Goal: Task Accomplishment & Management: Complete application form

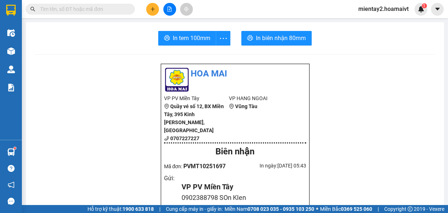
click at [149, 10] on button at bounding box center [152, 9] width 13 height 13
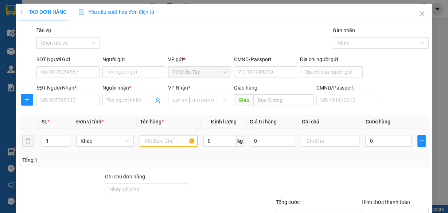
click at [159, 135] on div at bounding box center [169, 141] width 58 height 15
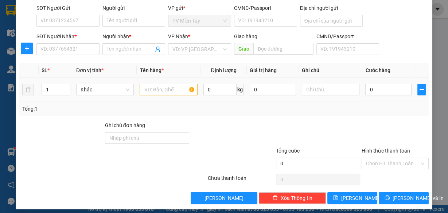
scroll to position [55, 0]
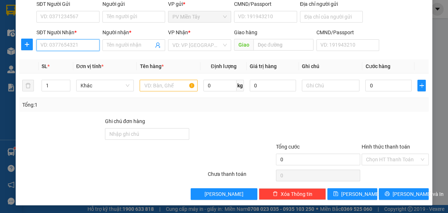
click at [69, 46] on input "SĐT Người Nhận *" at bounding box center [67, 45] width 63 height 12
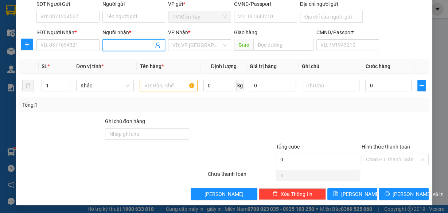
click at [139, 49] on span at bounding box center [133, 45] width 63 height 12
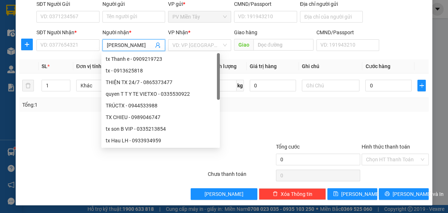
type input "cam nhung"
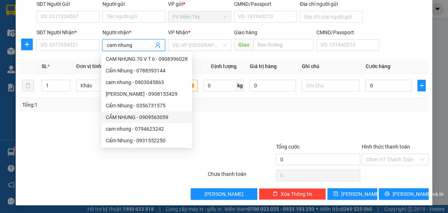
click at [152, 116] on div "CẨM NHUNG - 0909563059" at bounding box center [147, 117] width 82 height 8
type input "0909563059"
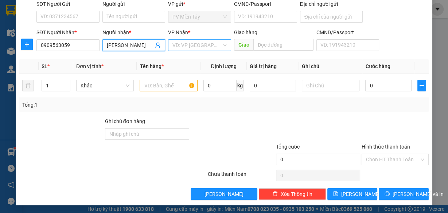
type input "[PERSON_NAME]"
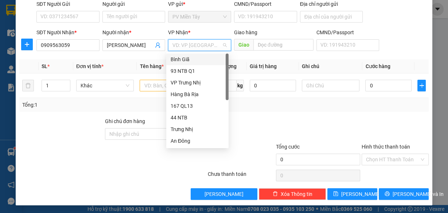
click at [185, 45] on input "search" at bounding box center [196, 45] width 49 height 11
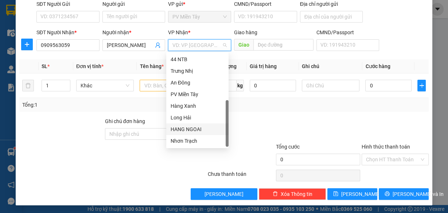
click at [186, 126] on div "HANG NGOAI" at bounding box center [198, 129] width 54 height 8
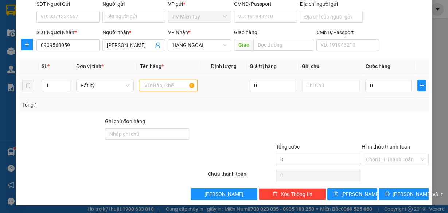
click at [166, 87] on input "text" at bounding box center [169, 86] width 58 height 12
type input "cuc"
click at [385, 86] on input "0" at bounding box center [388, 86] width 46 height 12
type input "4"
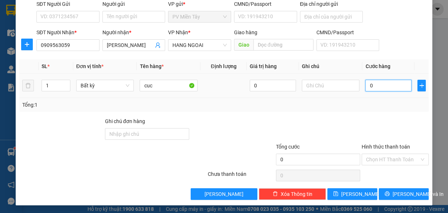
type input "4"
type input "40"
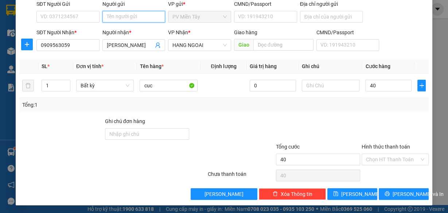
type input "40.000"
click at [135, 13] on input "Người gửi" at bounding box center [133, 17] width 63 height 12
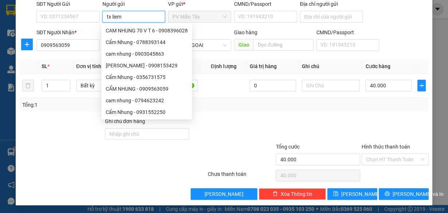
type input "tx liem d"
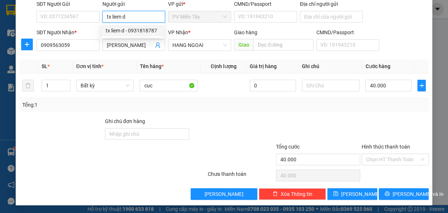
click at [133, 32] on div "tx liem d - 0931818787" at bounding box center [133, 31] width 54 height 8
type input "0931818787"
type input "tx liem d"
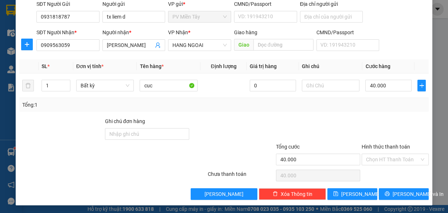
click at [339, 109] on div "Tổng: 1" at bounding box center [223, 105] width 409 height 14
drag, startPoint x: 382, startPoint y: 153, endPoint x: 381, endPoint y: 160, distance: 6.6
click at [382, 154] on input "Hình thức thanh toán" at bounding box center [392, 159] width 53 height 11
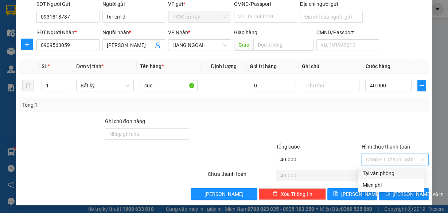
click at [378, 168] on div "Tại văn phòng" at bounding box center [391, 174] width 66 height 12
type input "0"
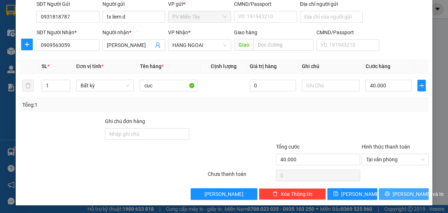
click at [395, 193] on span "[PERSON_NAME] và In" at bounding box center [418, 194] width 51 height 8
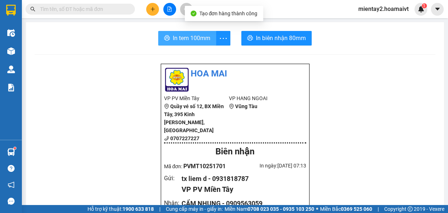
click at [189, 38] on span "In tem 100mm" at bounding box center [192, 38] width 38 height 9
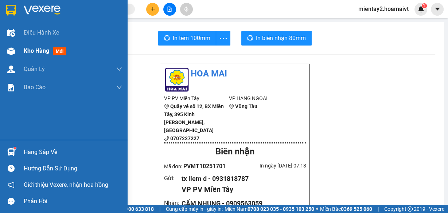
click at [41, 46] on div "Kho hàng mới" at bounding box center [73, 51] width 98 height 18
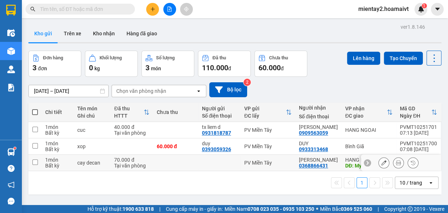
click at [187, 167] on td at bounding box center [175, 163] width 45 height 16
checkbox input "true"
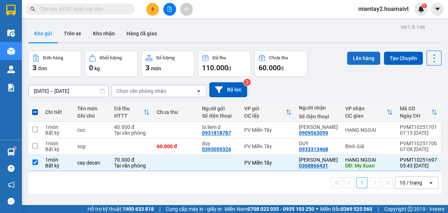
click at [360, 61] on button "Lên hàng" at bounding box center [363, 58] width 33 height 13
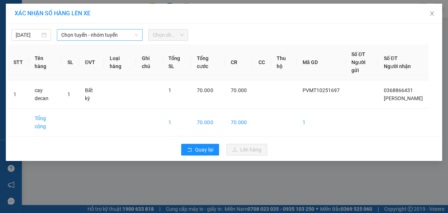
click at [98, 37] on span "Chọn tuyến - nhóm tuyến" at bounding box center [99, 35] width 77 height 11
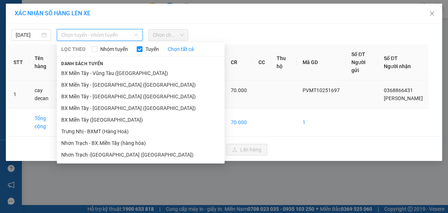
drag, startPoint x: 94, startPoint y: 120, endPoint x: 130, endPoint y: 103, distance: 40.8
click at [94, 120] on li "BX Miền Tây ([GEOGRAPHIC_DATA])" at bounding box center [141, 120] width 168 height 12
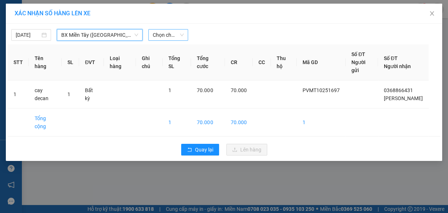
click at [161, 36] on span "Chọn chuyến" at bounding box center [168, 35] width 31 height 11
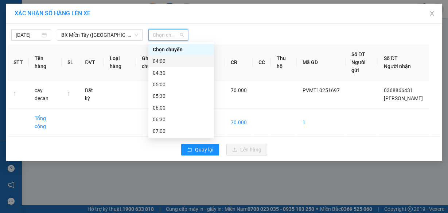
click at [166, 61] on div "04:00" at bounding box center [181, 61] width 57 height 8
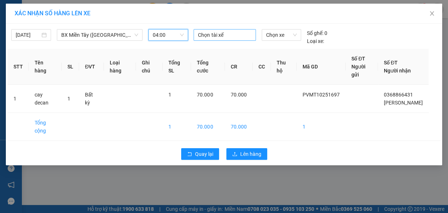
click at [210, 38] on div at bounding box center [224, 35] width 58 height 9
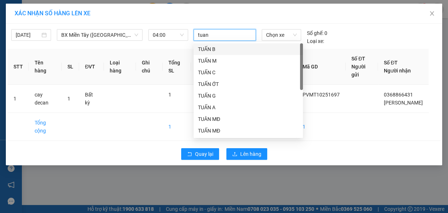
type input "tuan a"
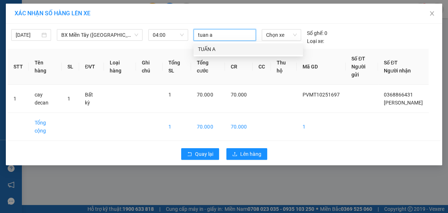
click at [207, 47] on div "TUẤN A" at bounding box center [248, 49] width 101 height 8
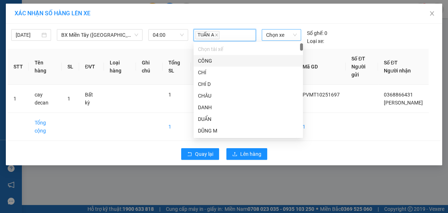
click at [280, 32] on span "Chọn xe" at bounding box center [281, 35] width 31 height 11
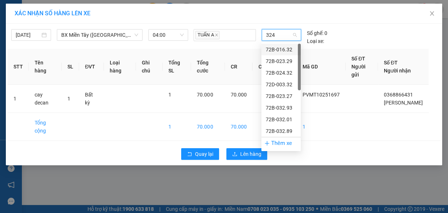
type input "3248"
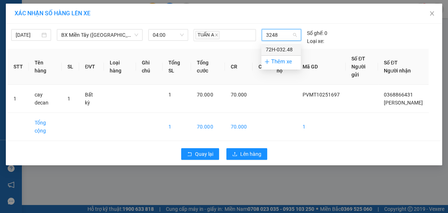
click at [278, 50] on div "72H-032.48" at bounding box center [281, 50] width 31 height 8
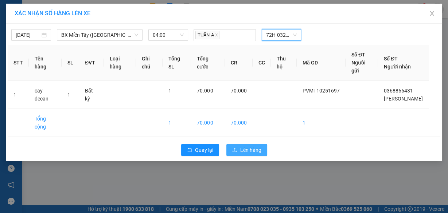
click at [254, 153] on span "Lên hàng" at bounding box center [250, 150] width 21 height 8
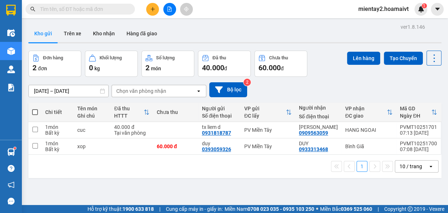
click at [155, 10] on icon "plus" at bounding box center [152, 9] width 5 height 5
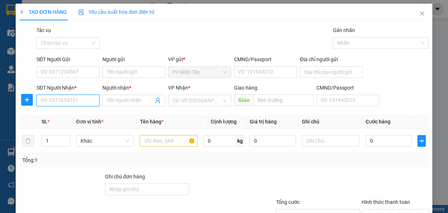
click at [73, 97] on input "SĐT Người Nhận *" at bounding box center [67, 101] width 63 height 12
type input "0973936308"
click at [64, 114] on div "0973936308 - Suong" at bounding box center [67, 115] width 54 height 8
type input "0909484069"
type input "Suong"
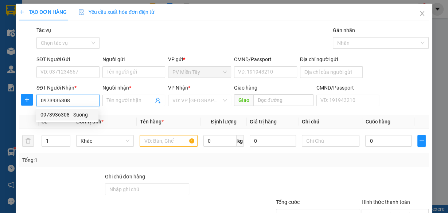
type input "caphe ANH THU"
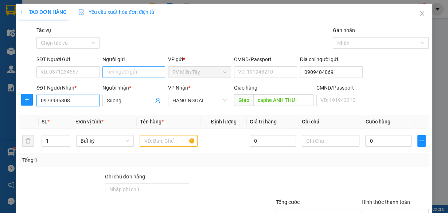
type input "0973936308"
click at [139, 70] on input "Người gửi" at bounding box center [133, 72] width 63 height 12
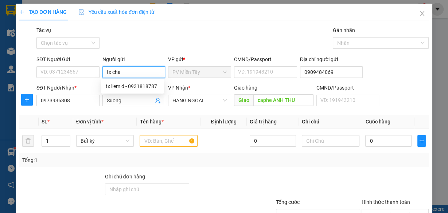
type input "tx chau"
click at [131, 87] on div "tx chau - 0933022667" at bounding box center [133, 86] width 54 height 8
type input "0933022667"
type input "tx chau"
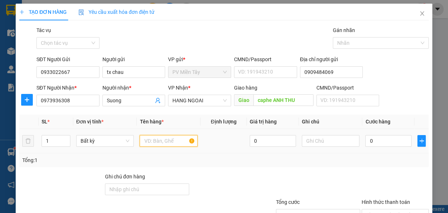
click at [155, 141] on input "text" at bounding box center [169, 141] width 58 height 12
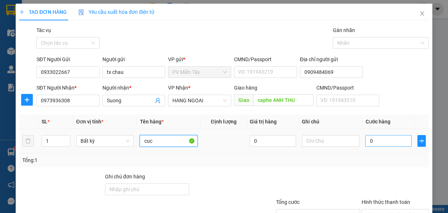
type input "cuc"
click at [390, 144] on input "0" at bounding box center [388, 141] width 46 height 12
type input "4"
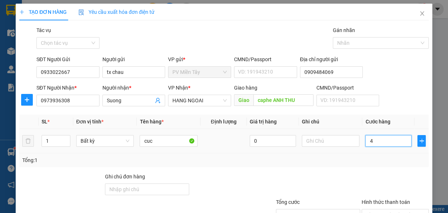
type input "40"
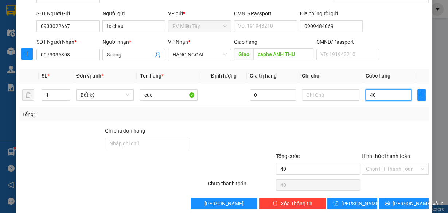
scroll to position [55, 0]
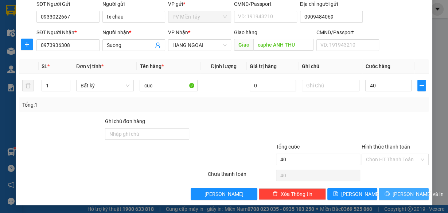
type input "40.000"
click at [397, 191] on span "[PERSON_NAME] và In" at bounding box center [418, 194] width 51 height 8
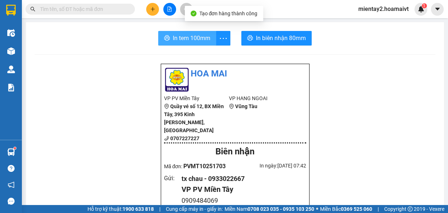
click at [198, 38] on span "In tem 100mm" at bounding box center [192, 38] width 38 height 9
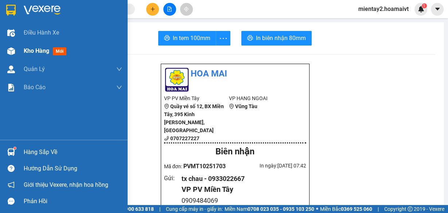
click at [37, 52] on span "Kho hàng" at bounding box center [37, 50] width 26 height 7
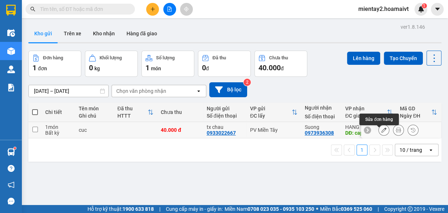
click at [381, 132] on icon at bounding box center [383, 130] width 5 height 5
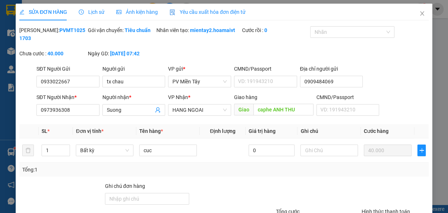
type input "0933022667"
type input "tx chau"
type input "0909484069"
type input "0973936308"
type input "Suong"
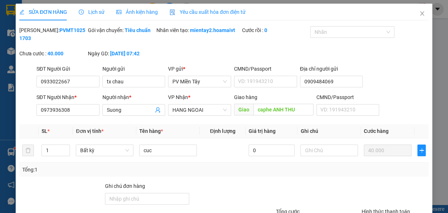
type input "caphe ANH THU"
type input "40.000"
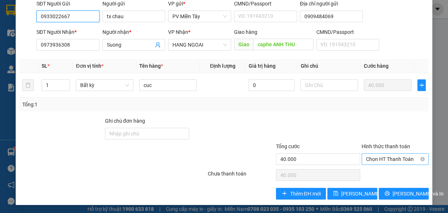
click at [386, 157] on span "Chọn HT Thanh Toán" at bounding box center [395, 159] width 58 height 11
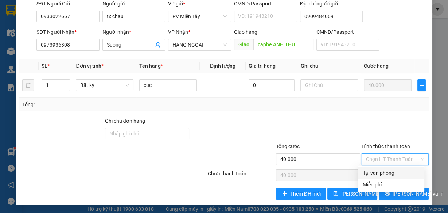
click at [388, 171] on div "Tại văn phòng" at bounding box center [391, 173] width 58 height 8
type input "0"
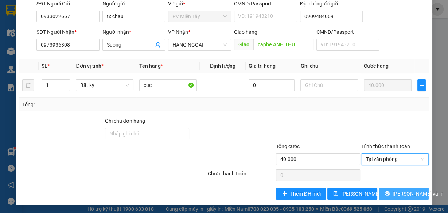
click at [398, 192] on span "[PERSON_NAME] và In" at bounding box center [418, 194] width 51 height 8
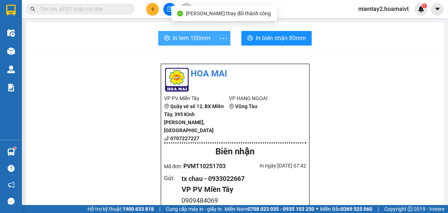
drag, startPoint x: 204, startPoint y: 33, endPoint x: 218, endPoint y: 33, distance: 13.9
click at [204, 33] on button "In tem 100mm" at bounding box center [187, 38] width 58 height 15
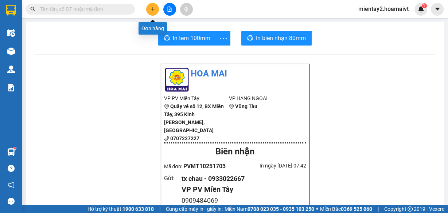
click at [153, 7] on icon "plus" at bounding box center [152, 9] width 5 height 5
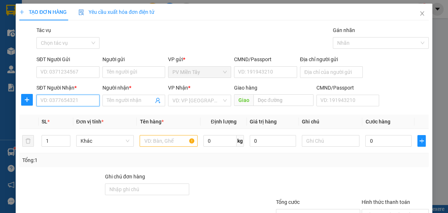
click at [81, 101] on input "SĐT Người Nhận *" at bounding box center [67, 101] width 63 height 12
type input "0918233493"
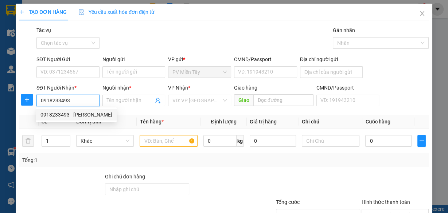
click at [69, 115] on div "0918233493 - [PERSON_NAME]" at bounding box center [76, 115] width 72 height 8
type input "THANH"
type input "MY XUAN"
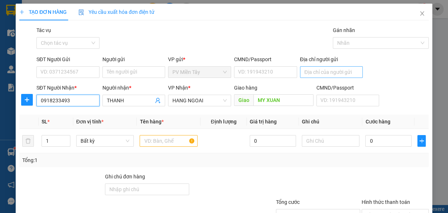
type input "0918233493"
click at [316, 70] on input "Địa chỉ người gửi" at bounding box center [331, 72] width 63 height 12
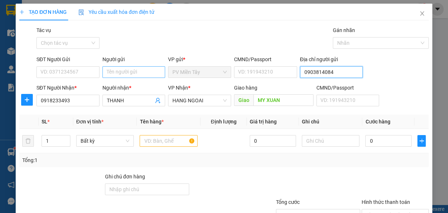
type input "0903814084"
click at [126, 71] on input "Người gửi" at bounding box center [133, 72] width 63 height 12
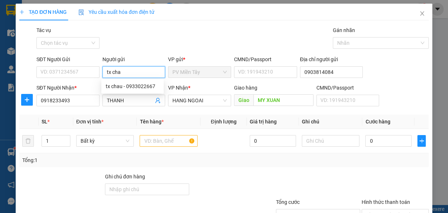
type input "tx chau"
click at [133, 83] on div "tx chau - 0933022667" at bounding box center [133, 86] width 54 height 8
type input "0933022667"
type input "tx chau"
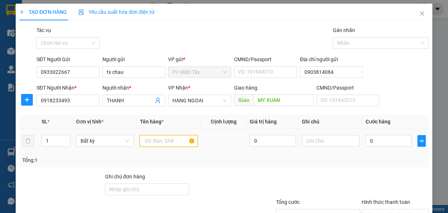
click at [161, 141] on input "text" at bounding box center [169, 141] width 58 height 12
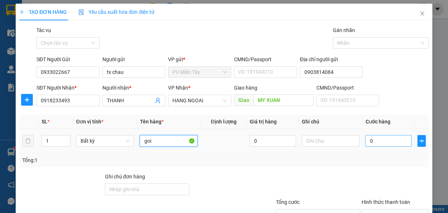
type input "goi"
click at [379, 144] on input "0" at bounding box center [388, 141] width 46 height 12
type input "4"
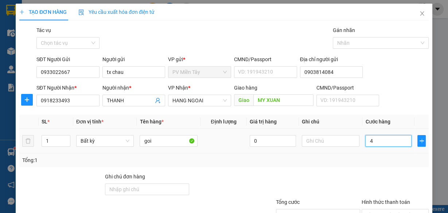
type input "40"
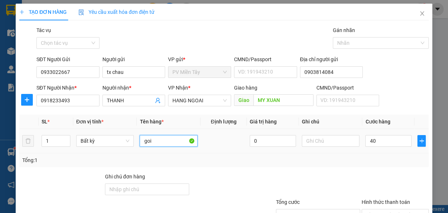
type input "40.000"
click at [173, 145] on input "goi" at bounding box center [169, 141] width 58 height 12
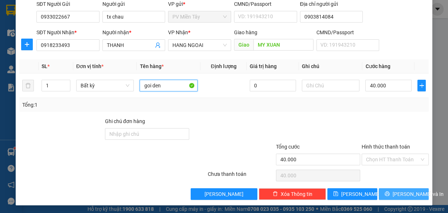
type input "goi den"
click at [396, 191] on span "[PERSON_NAME] và In" at bounding box center [418, 194] width 51 height 8
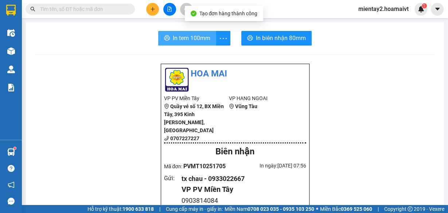
click at [208, 37] on button "In tem 100mm" at bounding box center [187, 38] width 58 height 15
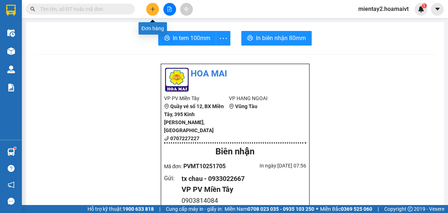
click at [154, 11] on icon "plus" at bounding box center [152, 9] width 5 height 5
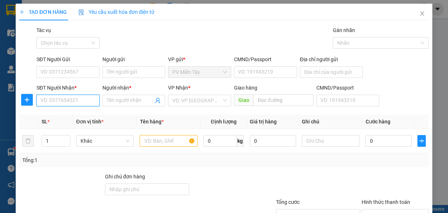
click at [89, 102] on input "SĐT Người Nhận *" at bounding box center [67, 101] width 63 height 12
click at [59, 114] on div "0356014824 - nam" at bounding box center [67, 115] width 54 height 8
type input "0356014824"
type input "nam"
click at [70, 100] on input "0356014824" at bounding box center [67, 101] width 63 height 12
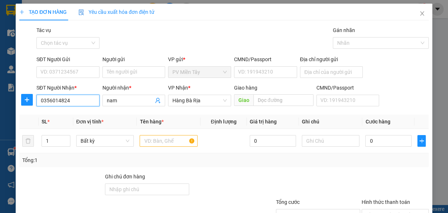
click at [70, 100] on input "0356014824" at bounding box center [67, 101] width 63 height 12
type input "0356013419"
click at [114, 101] on input "nam" at bounding box center [130, 101] width 47 height 8
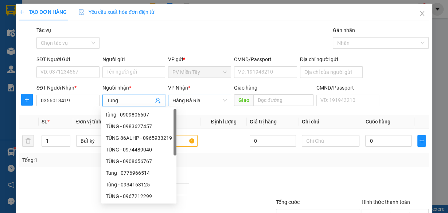
click at [190, 102] on span "Hàng Bà Rịa" at bounding box center [199, 100] width 54 height 11
type input "Tung"
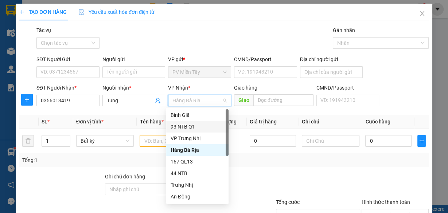
scroll to position [58, 0]
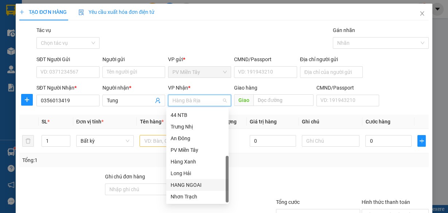
click at [200, 186] on div "HANG NGOAI" at bounding box center [198, 185] width 54 height 8
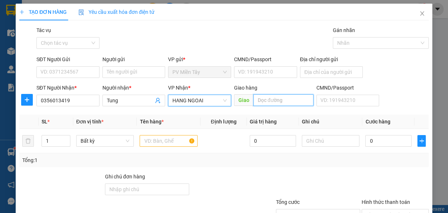
click at [261, 98] on input "text" at bounding box center [283, 100] width 60 height 12
type input "caphe anh thu"
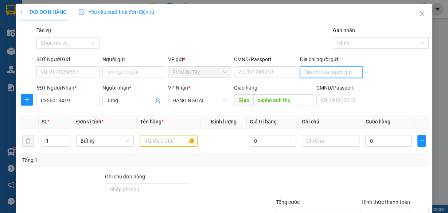
click at [315, 68] on input "Địa chỉ người gửi" at bounding box center [331, 72] width 63 height 12
type input "0963447419"
click at [159, 139] on input "text" at bounding box center [169, 141] width 58 height 12
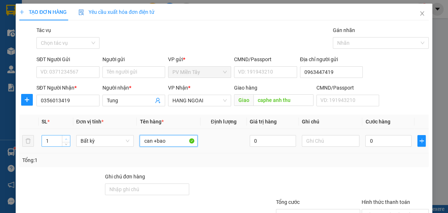
type input "can +bao"
type input "2"
click at [65, 140] on icon "up" at bounding box center [66, 139] width 3 height 3
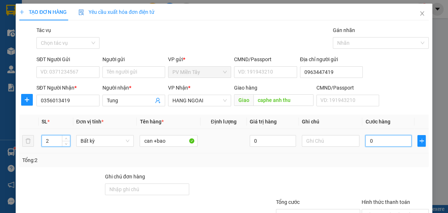
click at [377, 141] on input "0" at bounding box center [388, 141] width 46 height 12
type input "12"
type input "120"
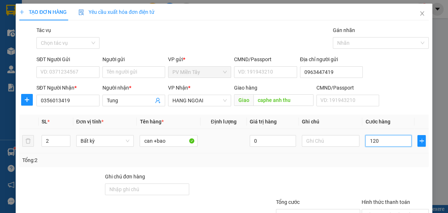
type input "120"
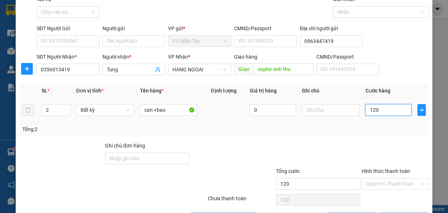
scroll to position [55, 0]
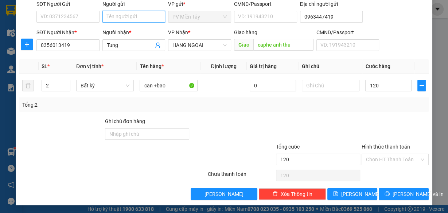
type input "120.000"
click at [136, 19] on input "Người gửi" at bounding box center [133, 17] width 63 height 12
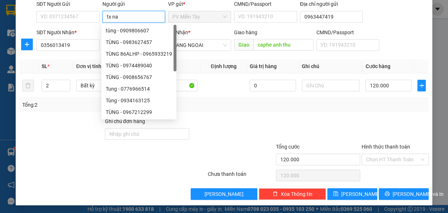
type input "tx nam"
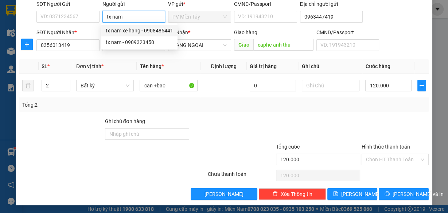
click at [136, 29] on div "tx nam xe hang - 0908485441" at bounding box center [139, 31] width 67 height 8
type input "0908485441"
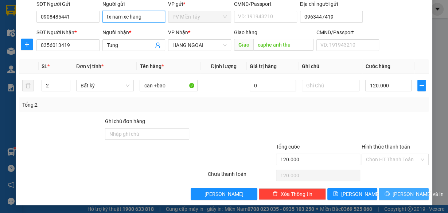
type input "tx nam xe hang"
click at [402, 196] on span "[PERSON_NAME] và In" at bounding box center [418, 194] width 51 height 8
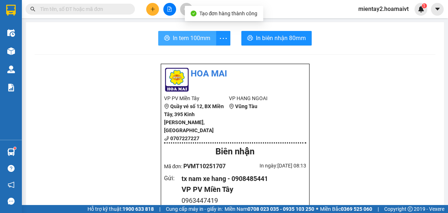
click at [196, 40] on span "In tem 100mm" at bounding box center [192, 38] width 38 height 9
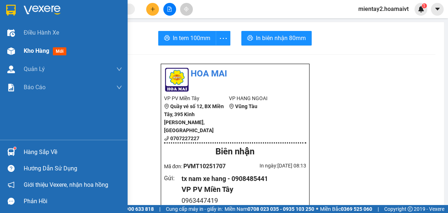
click at [34, 53] on span "Kho hàng" at bounding box center [37, 50] width 26 height 7
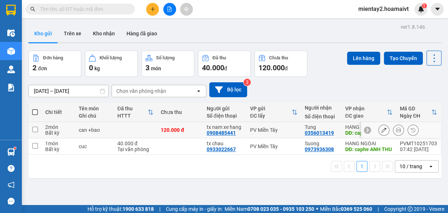
click at [381, 129] on icon at bounding box center [383, 130] width 5 height 5
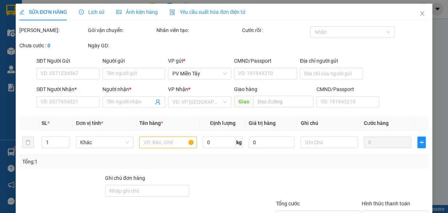
type input "0908485441"
type input "tx nam xe hang"
type input "0963447419"
type input "0356013419"
type input "Tung"
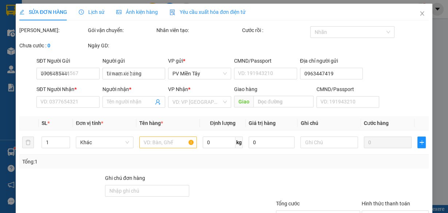
type input "caphe anh thu"
type input "120.000"
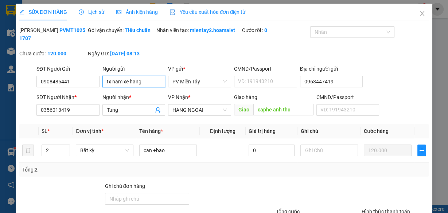
click at [124, 83] on input "tx nam xe hang" at bounding box center [133, 82] width 63 height 12
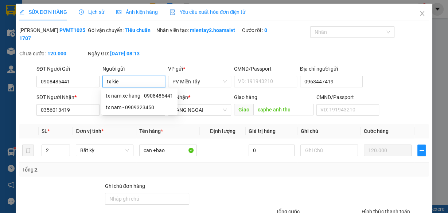
type input "tx kiet"
click at [129, 94] on div "tx KIET - 0933309710" at bounding box center [133, 96] width 54 height 8
type input "0933309710"
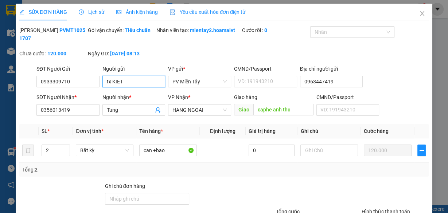
scroll to position [65, 0]
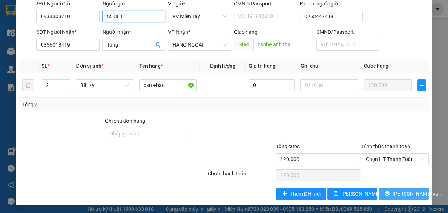
type input "tx KIET"
click at [395, 195] on span "[PERSON_NAME] và In" at bounding box center [418, 194] width 51 height 8
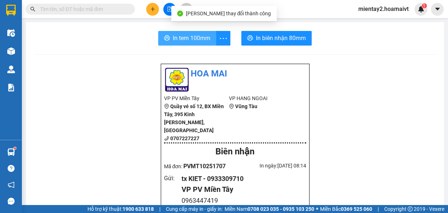
click at [192, 36] on span "In tem 100mm" at bounding box center [192, 38] width 38 height 9
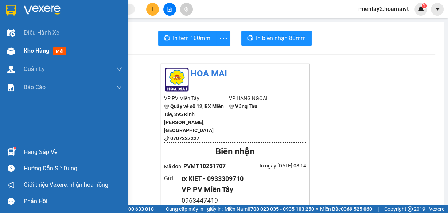
click at [36, 49] on span "Kho hàng" at bounding box center [37, 50] width 26 height 7
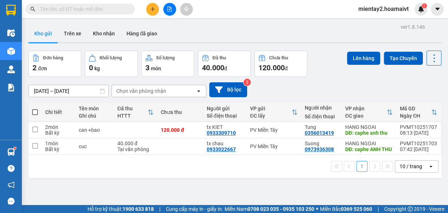
click at [153, 9] on icon "plus" at bounding box center [152, 9] width 5 height 5
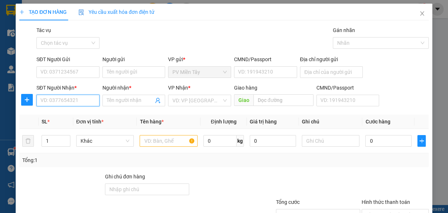
click at [77, 100] on input "SĐT Người Nhận *" at bounding box center [67, 101] width 63 height 12
click at [39, 95] on input "365630023" at bounding box center [67, 101] width 63 height 12
type input "0365630023"
click at [79, 100] on input "0365630023" at bounding box center [67, 101] width 63 height 12
click at [76, 111] on div "0365630023 - thao" at bounding box center [67, 115] width 54 height 8
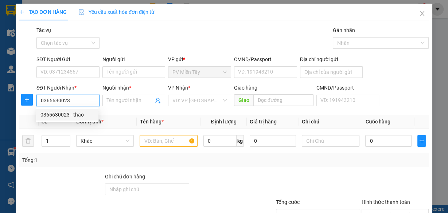
type input "0378529435"
type input "thao"
drag, startPoint x: 73, startPoint y: 102, endPoint x: 36, endPoint y: 106, distance: 36.3
click at [36, 106] on input "0365630023" at bounding box center [67, 101] width 63 height 12
type input "0365630023"
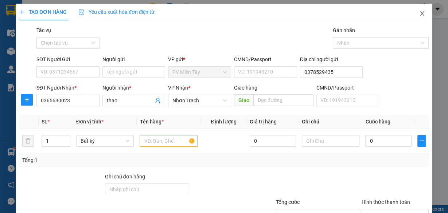
click at [419, 14] on icon "close" at bounding box center [422, 14] width 6 height 6
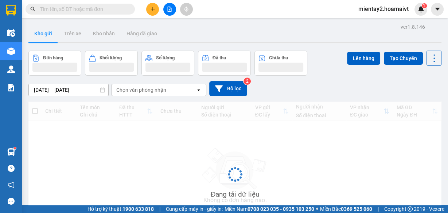
click at [149, 9] on button at bounding box center [152, 9] width 13 height 13
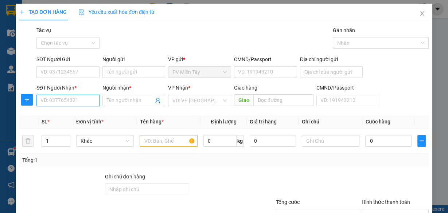
click at [70, 98] on input "SĐT Người Nhận *" at bounding box center [67, 101] width 63 height 12
type input "0937028247"
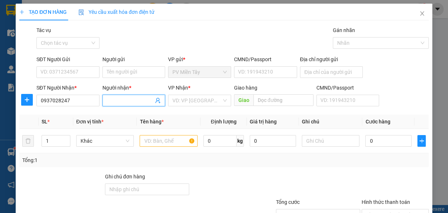
click at [112, 101] on input "Người nhận *" at bounding box center [130, 101] width 47 height 8
type input "C"
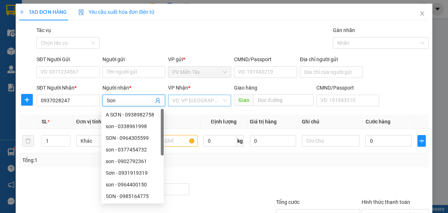
type input "Son"
click at [200, 97] on input "search" at bounding box center [196, 100] width 49 height 11
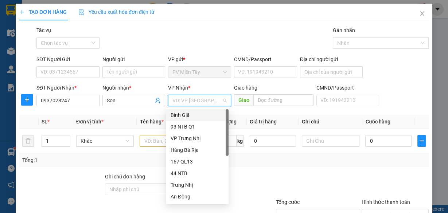
scroll to position [58, 0]
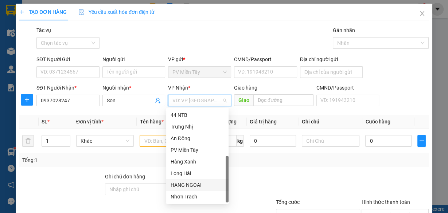
click at [203, 183] on div "HANG NGOAI" at bounding box center [198, 185] width 54 height 8
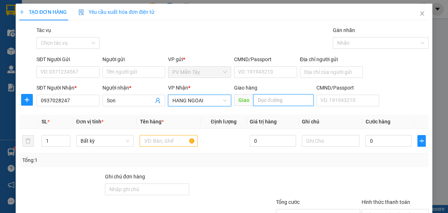
click at [290, 100] on input "text" at bounding box center [283, 100] width 60 height 12
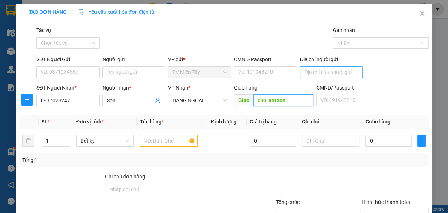
type input "cho lam son"
click at [330, 72] on input "Địa chỉ người gửi" at bounding box center [331, 72] width 63 height 12
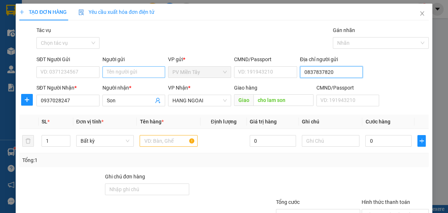
type input "0837837820"
click at [155, 75] on input "Người gửi" at bounding box center [133, 72] width 63 height 12
click at [123, 72] on input "tx phu c b" at bounding box center [133, 72] width 63 height 12
type input "tx phuc b"
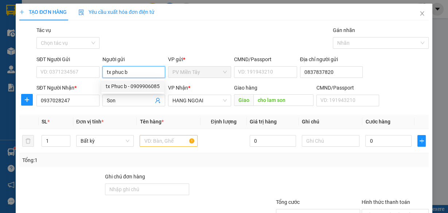
click at [137, 86] on div "tx Phuc b - 0909906085" at bounding box center [133, 86] width 54 height 8
type input "0909906085"
type input "tx Phuc b"
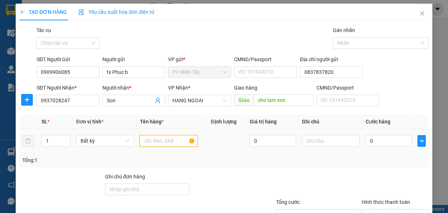
click at [152, 144] on input "text" at bounding box center [169, 141] width 58 height 12
click at [152, 143] on input "2thung" at bounding box center [169, 141] width 58 height 12
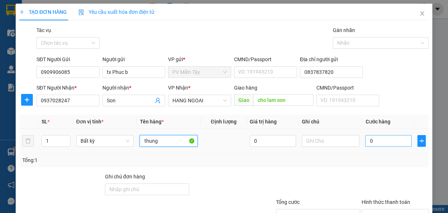
type input "thung"
click at [394, 144] on input "0" at bounding box center [388, 141] width 46 height 12
type input "4"
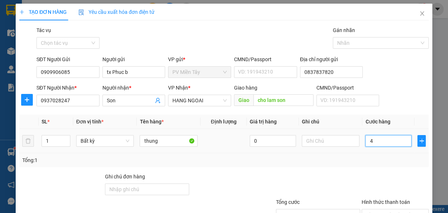
type input "40"
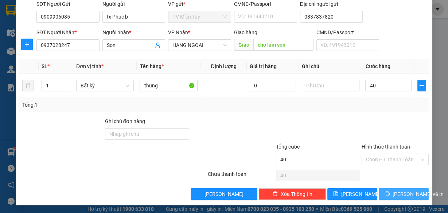
type input "40.000"
click at [404, 194] on span "[PERSON_NAME] và In" at bounding box center [418, 194] width 51 height 8
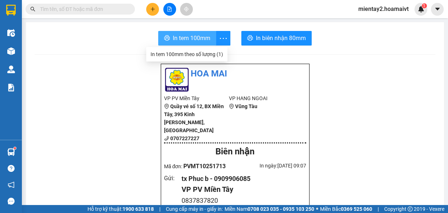
click at [199, 38] on span "In tem 100mm" at bounding box center [192, 38] width 38 height 9
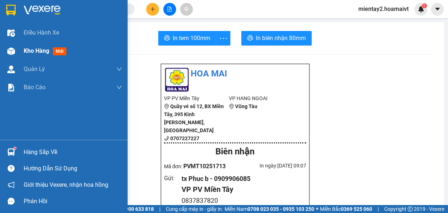
click at [31, 48] on span "Kho hàng" at bounding box center [37, 50] width 26 height 7
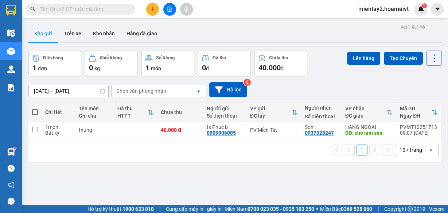
click at [154, 11] on icon "plus" at bounding box center [152, 9] width 5 height 5
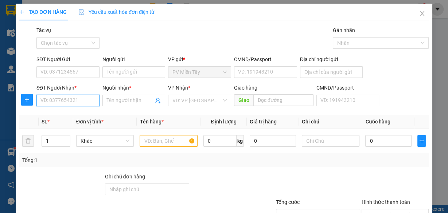
click at [83, 101] on input "SĐT Người Nhận *" at bounding box center [67, 101] width 63 height 12
type input "0798364"
click at [70, 117] on div "0798364583 - Thang" at bounding box center [67, 115] width 54 height 8
type input "0979196801 [PERSON_NAME] [PERSON_NAME]"
type input "0798364583"
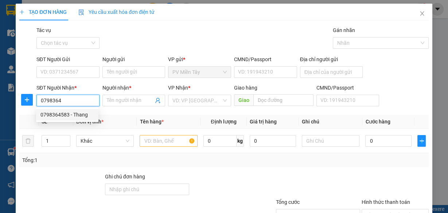
type input "Thang"
type input "HIEN HOA"
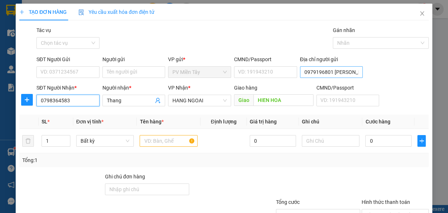
type input "0798364583"
click at [314, 76] on input "0979196801 [PERSON_NAME] [PERSON_NAME]" at bounding box center [331, 72] width 63 height 12
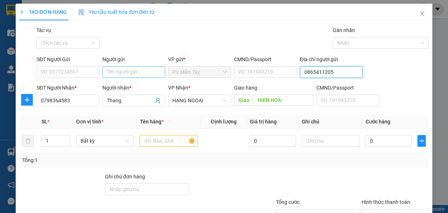
type input "0865411205"
click at [121, 73] on input "Người gửi" at bounding box center [133, 72] width 63 height 12
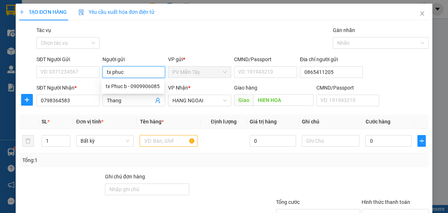
type input "tx phuc b"
click at [131, 86] on div "tx Phuc b - 0909906085" at bounding box center [133, 86] width 54 height 8
type input "0909906085"
type input "tx Phuc b"
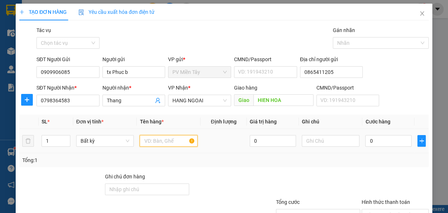
click at [156, 139] on input "text" at bounding box center [169, 141] width 58 height 12
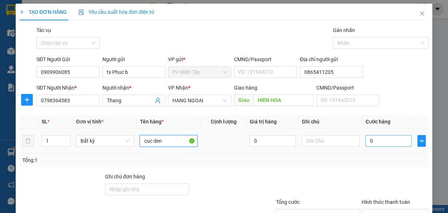
type input "cuc den"
click at [368, 140] on input "0" at bounding box center [388, 141] width 46 height 12
type input "4"
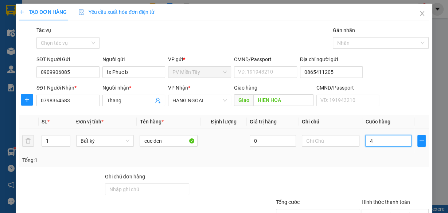
type input "40"
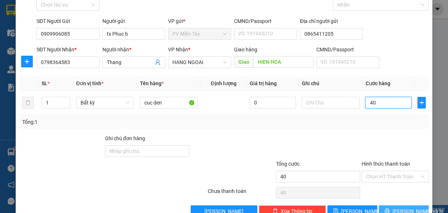
scroll to position [55, 0]
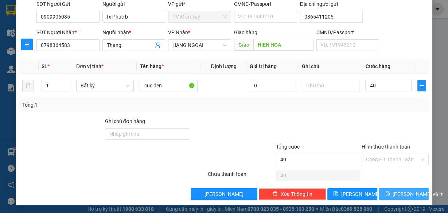
type input "40.000"
click at [402, 190] on span "[PERSON_NAME] và In" at bounding box center [418, 194] width 51 height 8
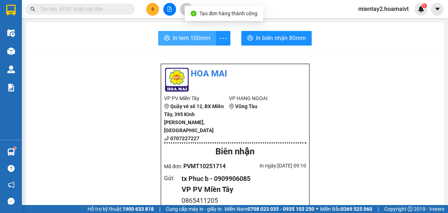
drag, startPoint x: 188, startPoint y: 40, endPoint x: 248, endPoint y: 34, distance: 59.7
click at [190, 39] on span "In tem 100mm" at bounding box center [192, 38] width 38 height 9
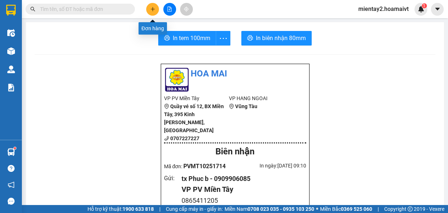
click at [152, 9] on icon "plus" at bounding box center [152, 9] width 5 height 5
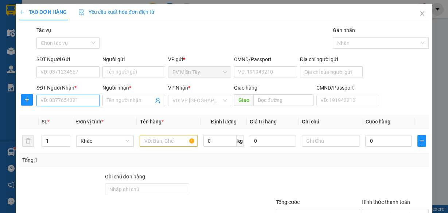
click at [92, 99] on input "SĐT Người Nhận *" at bounding box center [67, 101] width 63 height 12
type input "0907502233"
click at [71, 114] on div "0907502233 - tuan" at bounding box center [67, 115] width 54 height 8
type input "0903713743thuy"
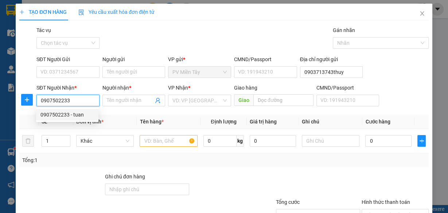
type input "tuan"
type input "my xuan"
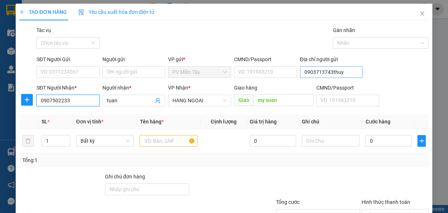
type input "0907502233"
click at [322, 71] on input "0903713743thuy" at bounding box center [331, 72] width 63 height 12
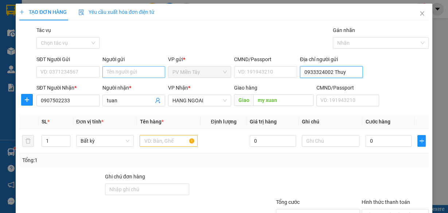
type input "0933324002 Thuy"
click at [133, 73] on input "Người gửi" at bounding box center [133, 72] width 63 height 12
click at [121, 71] on input "tx phu c b" at bounding box center [133, 72] width 63 height 12
type input "tx phuc b"
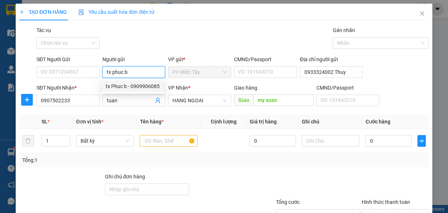
click at [134, 84] on div "tx Phuc b - 0909906085" at bounding box center [133, 86] width 54 height 8
type input "0909906085"
type input "tx Phuc b"
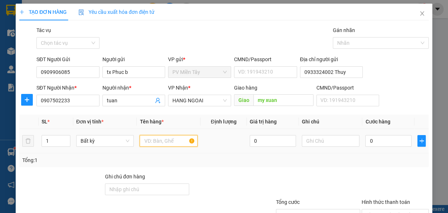
click at [157, 143] on input "text" at bounding box center [169, 141] width 58 height 12
type input "thung"
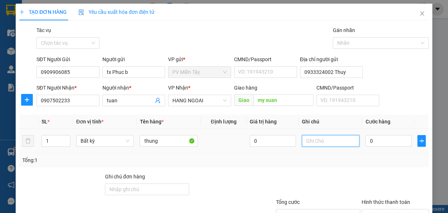
click at [317, 144] on input "text" at bounding box center [331, 141] width 58 height 12
type input "x"
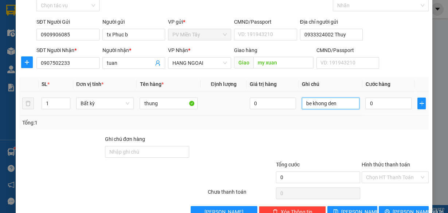
scroll to position [55, 0]
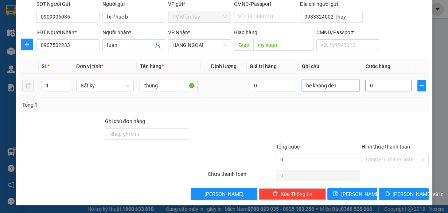
type input "be khong den"
click at [384, 85] on input "0" at bounding box center [388, 86] width 46 height 12
type input "5"
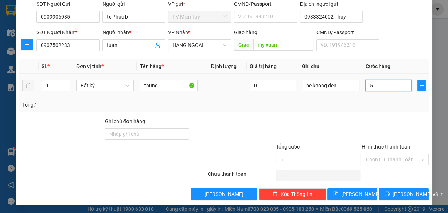
type input "50"
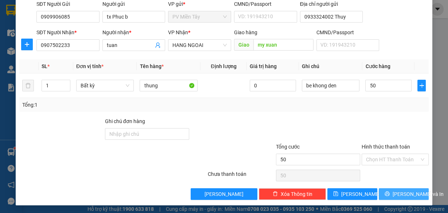
type input "50.000"
click at [401, 195] on span "[PERSON_NAME] và In" at bounding box center [418, 194] width 51 height 8
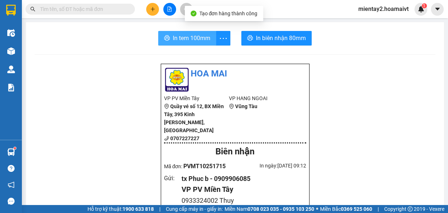
click at [199, 38] on span "In tem 100mm" at bounding box center [192, 38] width 38 height 9
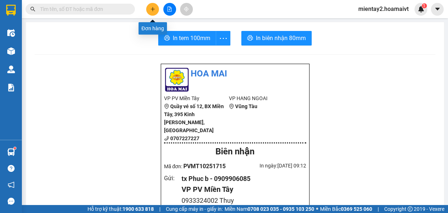
click at [151, 5] on button at bounding box center [152, 9] width 13 height 13
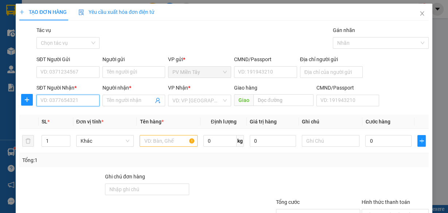
click at [65, 100] on input "SĐT Người Nhận *" at bounding box center [67, 101] width 63 height 12
type input "0937011721"
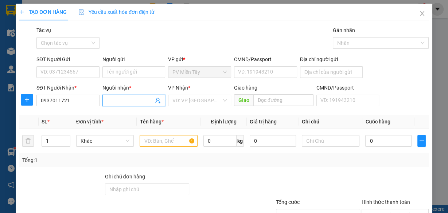
click at [126, 102] on input "Người nhận *" at bounding box center [130, 101] width 47 height 8
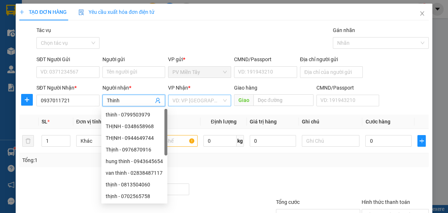
type input "Thinh"
click at [188, 99] on input "search" at bounding box center [196, 100] width 49 height 11
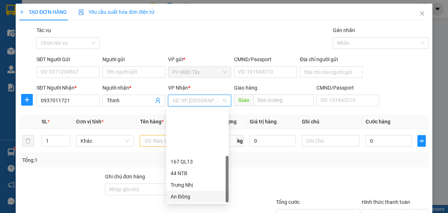
scroll to position [58, 0]
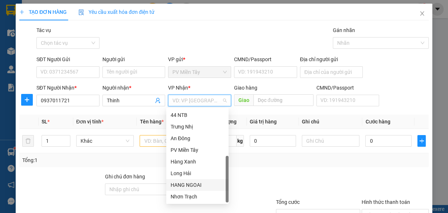
click at [198, 183] on div "HANG NGOAI" at bounding box center [198, 185] width 54 height 8
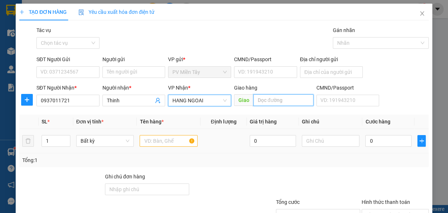
drag, startPoint x: 266, startPoint y: 101, endPoint x: 258, endPoint y: 106, distance: 9.0
click at [265, 101] on input "text" at bounding box center [283, 100] width 60 height 12
type input "A"
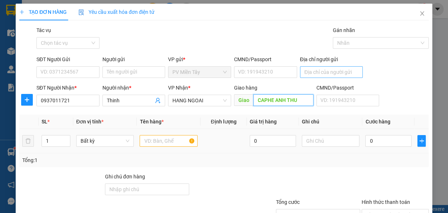
type input "CAPHE ANH THU"
click at [313, 69] on input "Địa chỉ người gửi" at bounding box center [331, 72] width 63 height 12
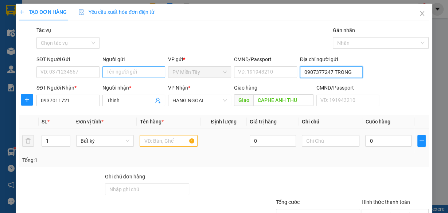
type input "0907377247 TRONG"
click at [129, 71] on input "Người gửi" at bounding box center [133, 72] width 63 height 12
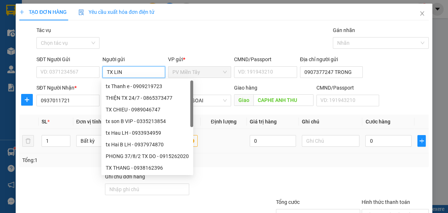
type input "TX LINH"
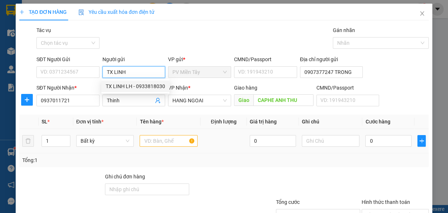
click at [134, 86] on div "TX LINH LH - 0933818030" at bounding box center [135, 86] width 59 height 8
type input "0933818030"
type input "TX LINH LH"
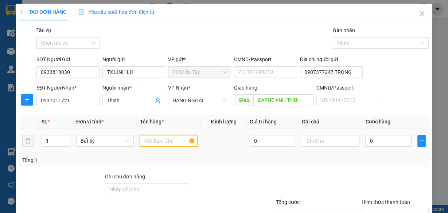
click at [156, 140] on input "text" at bounding box center [169, 141] width 58 height 12
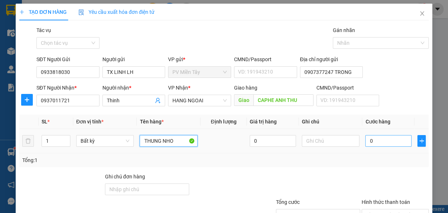
type input "THUNG NHO"
click at [377, 141] on input "0" at bounding box center [388, 141] width 46 height 12
type input "4"
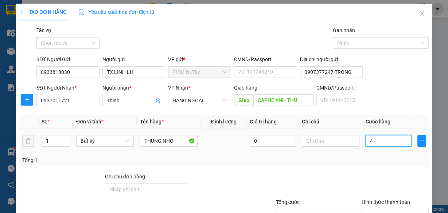
type input "40"
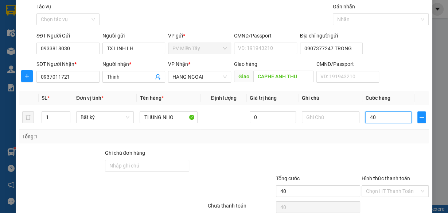
scroll to position [55, 0]
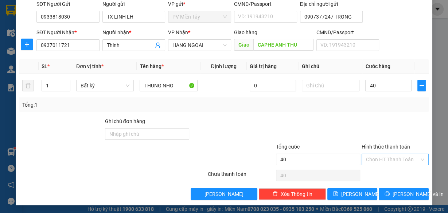
type input "40.000"
click at [385, 157] on input "Hình thức thanh toán" at bounding box center [392, 159] width 53 height 11
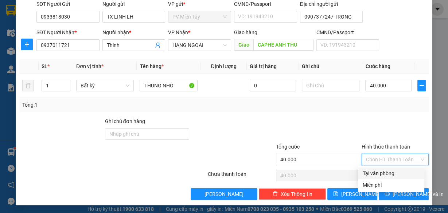
click at [384, 171] on div "Tại văn phòng" at bounding box center [391, 173] width 58 height 8
type input "0"
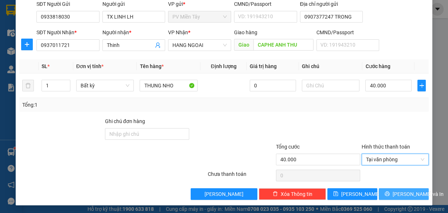
click at [394, 190] on span "[PERSON_NAME] và In" at bounding box center [418, 194] width 51 height 8
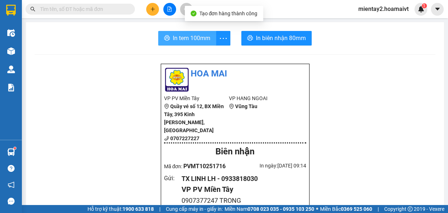
click at [197, 37] on span "In tem 100mm" at bounding box center [192, 38] width 38 height 9
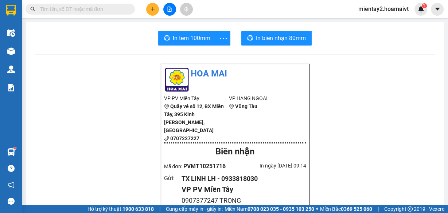
click at [153, 8] on icon "plus" at bounding box center [152, 9] width 5 height 5
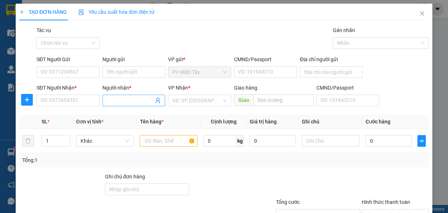
click at [135, 101] on input "Người nhận *" at bounding box center [130, 101] width 47 height 8
type input "[PERSON_NAME]"
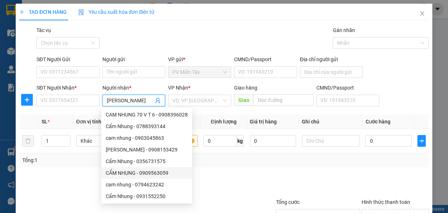
drag, startPoint x: 146, startPoint y: 172, endPoint x: 148, endPoint y: 153, distance: 19.1
click at [147, 169] on div "CẨM NHUNG - 0909563059" at bounding box center [147, 173] width 82 height 8
type input "0909563059"
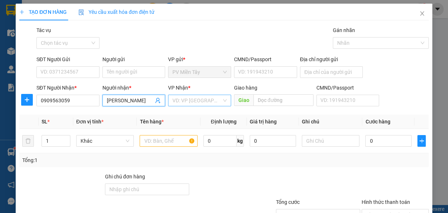
type input "[PERSON_NAME]"
click at [196, 103] on input "search" at bounding box center [196, 100] width 49 height 11
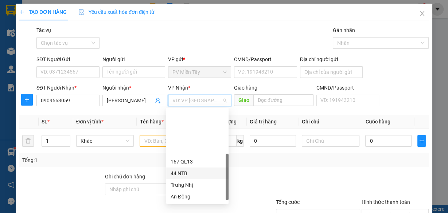
scroll to position [55, 0]
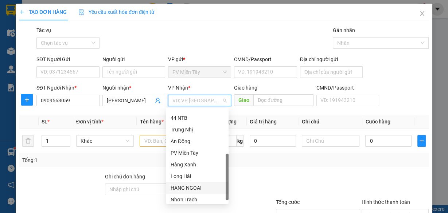
click at [202, 185] on div "HANG NGOAI" at bounding box center [198, 188] width 54 height 8
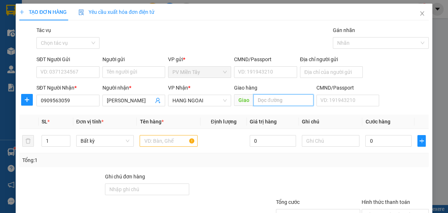
click at [269, 101] on input "text" at bounding box center [283, 100] width 60 height 12
type input "[PERSON_NAME]"
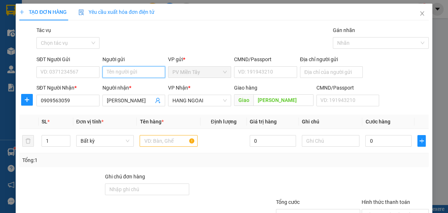
click at [143, 75] on input "Người gửi" at bounding box center [133, 72] width 63 height 12
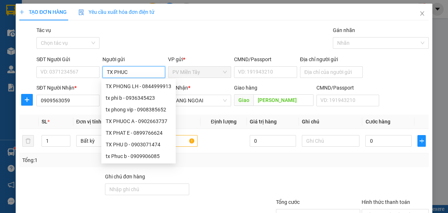
type input "TX PHUC B"
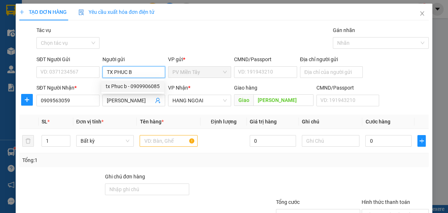
click at [144, 85] on div "tx Phuc b - 0909906085" at bounding box center [133, 86] width 54 height 8
type input "0909906085"
type input "tx Phuc b"
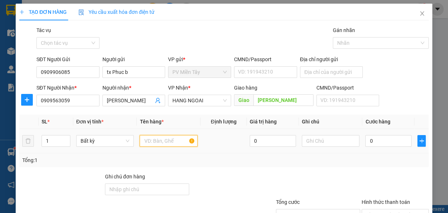
click at [160, 138] on input "text" at bounding box center [169, 141] width 58 height 12
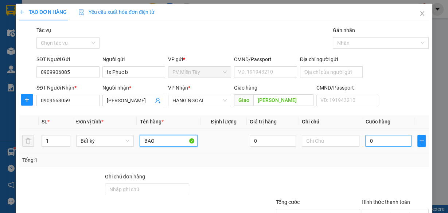
type input "BAO"
click at [377, 138] on input "0" at bounding box center [388, 141] width 46 height 12
type input "8"
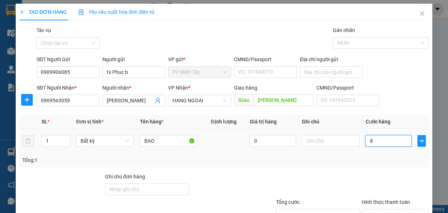
type input "80"
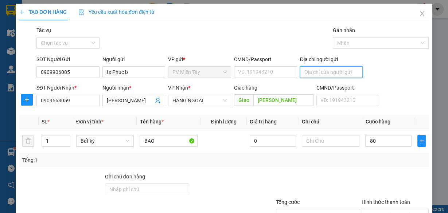
type input "80.000"
click at [322, 68] on input "Địa chỉ người gửi" at bounding box center [331, 72] width 63 height 12
click at [351, 170] on div "Transit Pickup Surcharge Ids Transit Deliver Surcharge Ids Transit Deliver Surc…" at bounding box center [223, 140] width 409 height 229
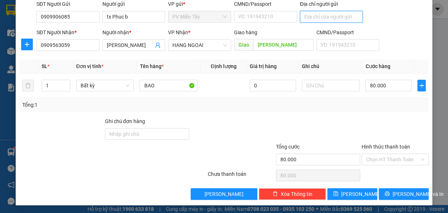
click at [319, 15] on input "Địa chỉ người gửi" at bounding box center [331, 17] width 63 height 12
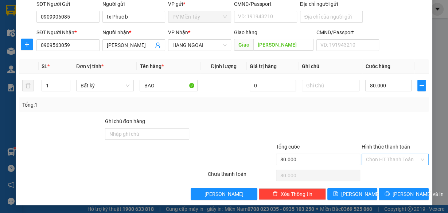
drag, startPoint x: 387, startPoint y: 157, endPoint x: 389, endPoint y: 163, distance: 6.3
click at [387, 157] on input "Hình thức thanh toán" at bounding box center [392, 159] width 53 height 11
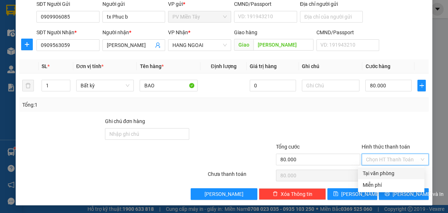
click at [388, 173] on div "Tại văn phòng" at bounding box center [391, 173] width 58 height 8
type input "0"
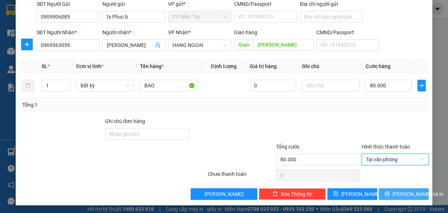
drag, startPoint x: 411, startPoint y: 194, endPoint x: 401, endPoint y: 170, distance: 26.0
click at [411, 194] on span "[PERSON_NAME] và In" at bounding box center [418, 194] width 51 height 8
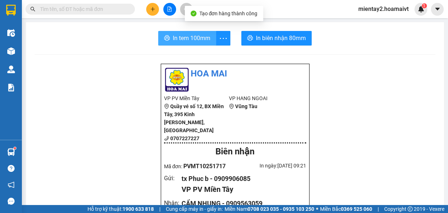
click at [191, 41] on span "In tem 100mm" at bounding box center [192, 38] width 38 height 9
click at [204, 40] on span "In tem 100mm" at bounding box center [192, 38] width 38 height 9
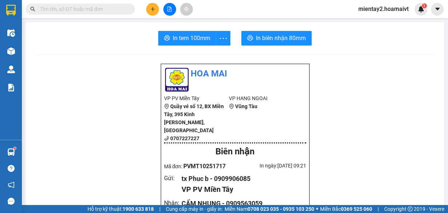
click at [152, 8] on icon "plus" at bounding box center [152, 9] width 5 height 5
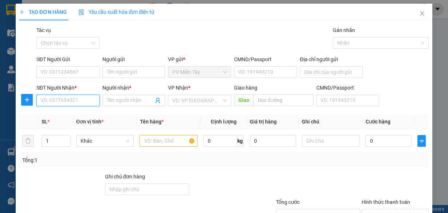
click at [68, 100] on input "SĐT Người Nhận *" at bounding box center [67, 101] width 63 height 12
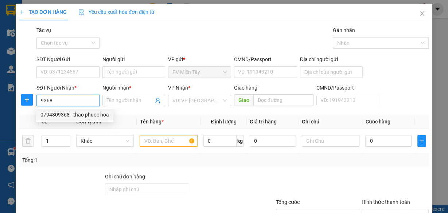
click at [71, 115] on div "0794809368 - thao phuoc hoa" at bounding box center [74, 115] width 69 height 8
type input "0794809368"
type input "thao phuoc hoa"
type input "phuoc hoa"
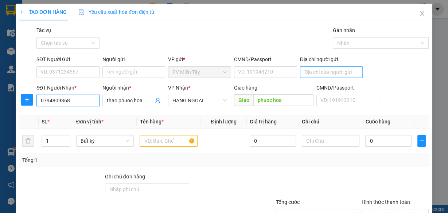
type input "0794809368"
click at [325, 71] on input "Địa chỉ người gửi" at bounding box center [331, 72] width 63 height 12
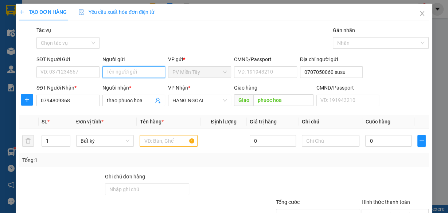
click at [125, 73] on input "Người gửi" at bounding box center [133, 72] width 63 height 12
click at [117, 70] on input "TX LIINH" at bounding box center [133, 72] width 63 height 12
click at [134, 85] on div "TX LINH LH - 0933818030" at bounding box center [135, 86] width 59 height 8
click at [159, 142] on input "text" at bounding box center [169, 141] width 58 height 12
click at [383, 147] on div "0" at bounding box center [388, 141] width 46 height 15
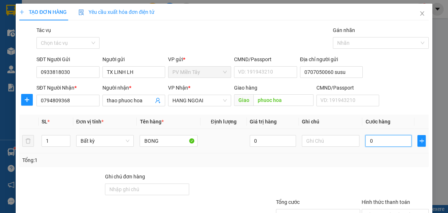
click at [383, 146] on input "0" at bounding box center [388, 141] width 46 height 12
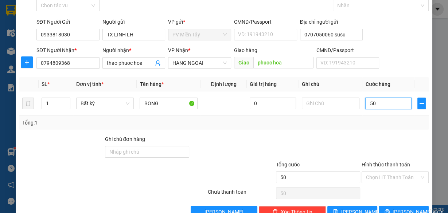
scroll to position [55, 0]
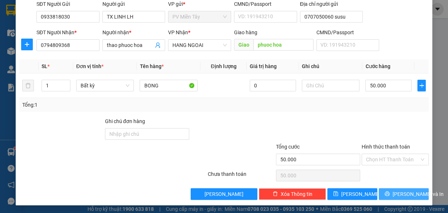
click at [397, 193] on span "[PERSON_NAME] và In" at bounding box center [418, 194] width 51 height 8
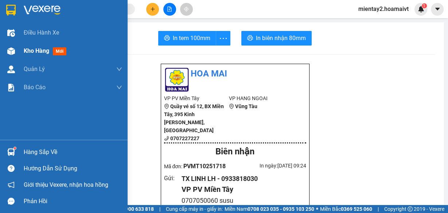
click at [31, 51] on span "Kho hàng" at bounding box center [37, 50] width 26 height 7
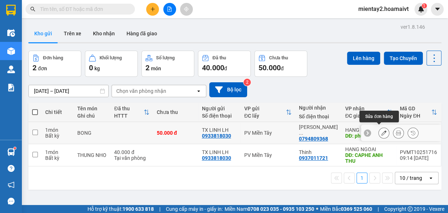
click at [381, 130] on icon at bounding box center [383, 132] width 5 height 5
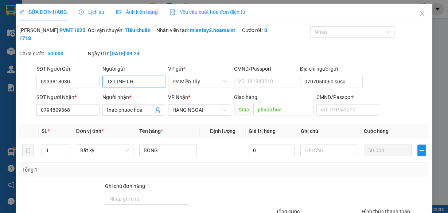
click at [124, 81] on input "TX LINH LH" at bounding box center [133, 82] width 63 height 12
click at [144, 80] on input "TX DUC ANH LH" at bounding box center [133, 82] width 63 height 12
click at [141, 92] on div "tx Duc Anh LH - 0703022622" at bounding box center [138, 96] width 65 height 8
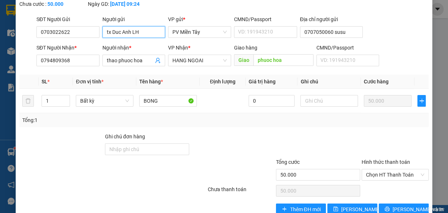
scroll to position [65, 0]
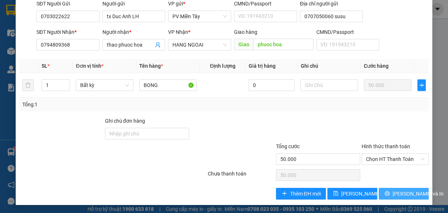
click at [391, 191] on button "[PERSON_NAME] và In" at bounding box center [404, 194] width 50 height 12
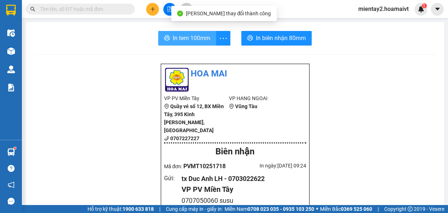
drag, startPoint x: 186, startPoint y: 39, endPoint x: 195, endPoint y: 45, distance: 11.2
click at [186, 39] on span "In tem 100mm" at bounding box center [192, 38] width 38 height 9
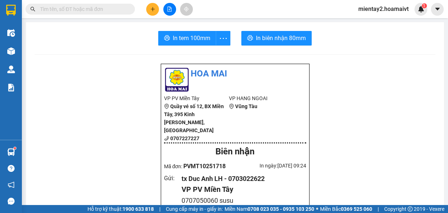
click at [149, 7] on button at bounding box center [152, 9] width 13 height 13
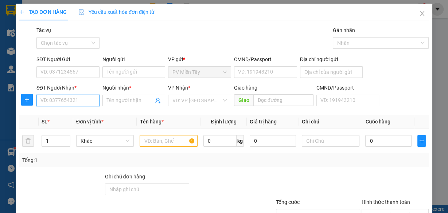
click at [66, 99] on input "SĐT Người Nhận *" at bounding box center [67, 101] width 63 height 12
click at [73, 115] on div "0938226154 - THÔNG" at bounding box center [67, 115] width 54 height 8
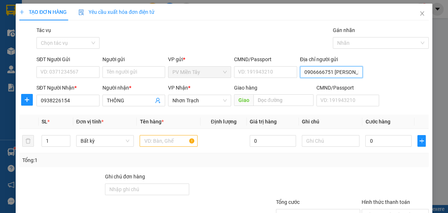
click at [307, 74] on input "0906666751 [PERSON_NAME]" at bounding box center [331, 72] width 63 height 12
click at [151, 74] on input "Người gửi" at bounding box center [133, 72] width 63 height 12
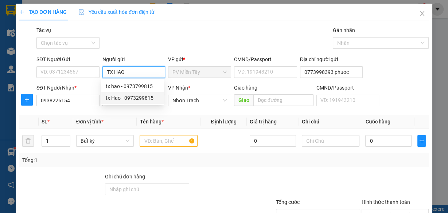
click at [126, 98] on div "tx Hao - 0973299815" at bounding box center [133, 98] width 54 height 8
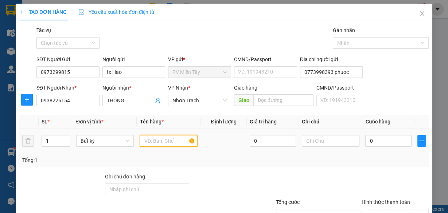
click at [163, 145] on input "text" at bounding box center [169, 141] width 58 height 12
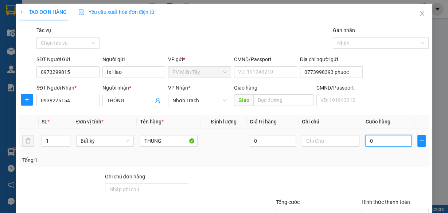
click at [365, 138] on input "0" at bounding box center [388, 141] width 46 height 12
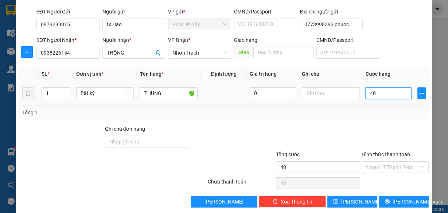
scroll to position [55, 0]
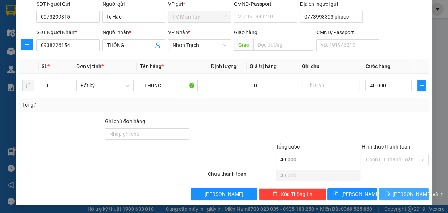
click at [393, 191] on button "[PERSON_NAME] và In" at bounding box center [404, 194] width 50 height 12
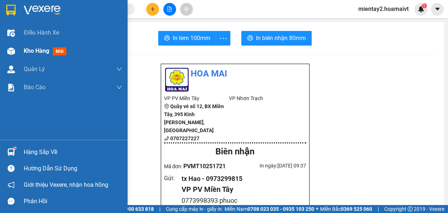
click at [35, 50] on span "Kho hàng" at bounding box center [37, 50] width 26 height 7
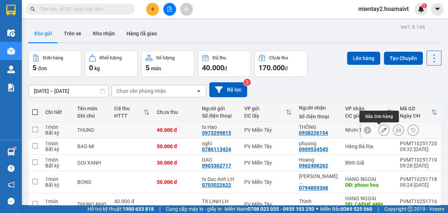
click at [381, 129] on icon at bounding box center [383, 130] width 5 height 5
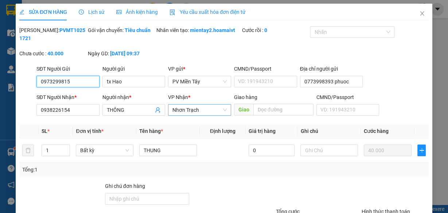
click at [205, 110] on span "Nhơn Trạch" at bounding box center [199, 110] width 54 height 11
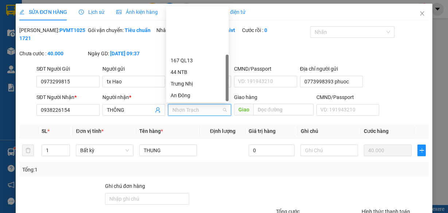
scroll to position [58, 0]
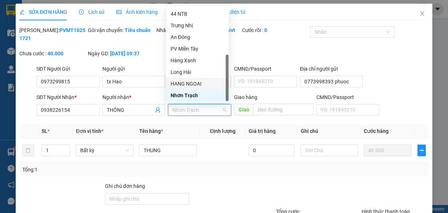
click at [204, 85] on div "HANG NGOAI" at bounding box center [198, 84] width 54 height 8
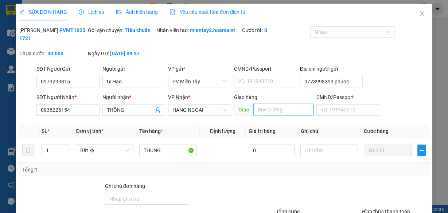
click at [262, 108] on input "text" at bounding box center [283, 110] width 60 height 12
click at [191, 113] on span "HANG NGOAI" at bounding box center [199, 110] width 54 height 11
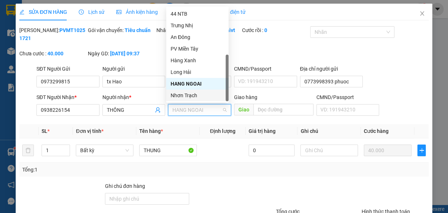
click at [193, 94] on div "Nhơn Trạch" at bounding box center [198, 95] width 54 height 8
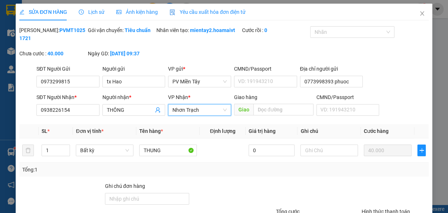
scroll to position [65, 0]
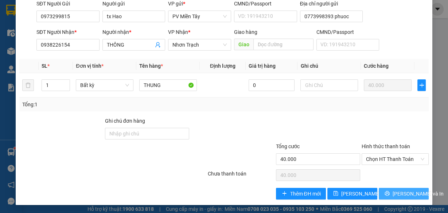
click at [398, 194] on span "[PERSON_NAME] và In" at bounding box center [418, 194] width 51 height 8
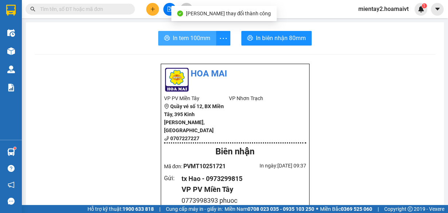
click at [195, 40] on span "In tem 100mm" at bounding box center [192, 38] width 38 height 9
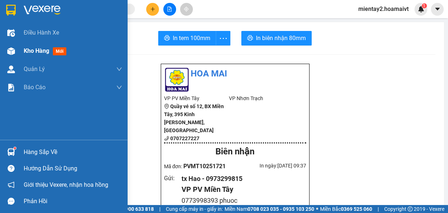
click at [34, 49] on span "Kho hàng" at bounding box center [37, 50] width 26 height 7
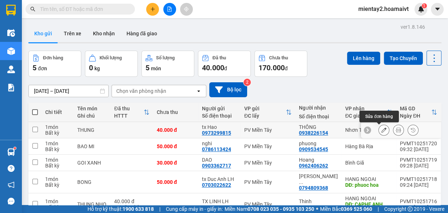
click at [381, 130] on icon at bounding box center [383, 130] width 5 height 5
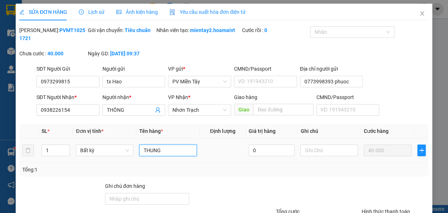
click at [156, 152] on input "THUNG" at bounding box center [168, 151] width 58 height 12
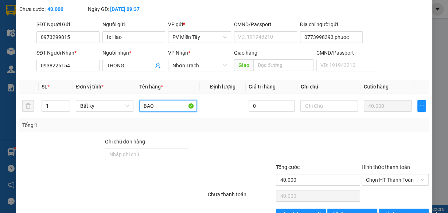
scroll to position [65, 0]
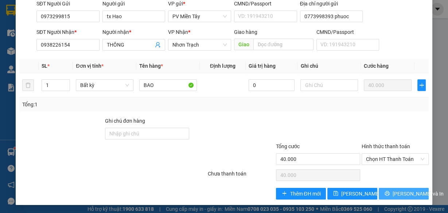
click at [403, 190] on span "[PERSON_NAME] và In" at bounding box center [418, 194] width 51 height 8
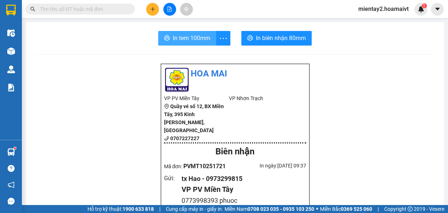
click at [190, 42] on span "In tem 100mm" at bounding box center [192, 38] width 38 height 9
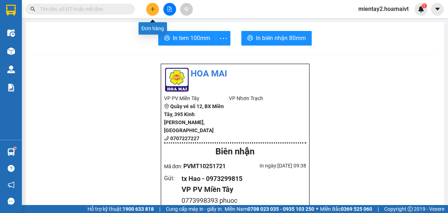
click at [151, 8] on icon "plus" at bounding box center [152, 9] width 5 height 5
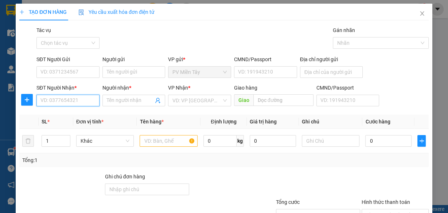
click at [66, 98] on input "SĐT Người Nhận *" at bounding box center [67, 101] width 63 height 12
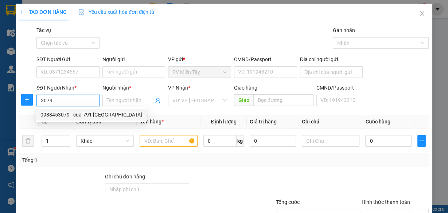
click at [74, 112] on div "0988453079 - cua-791 [GEOGRAPHIC_DATA]" at bounding box center [91, 115] width 102 height 8
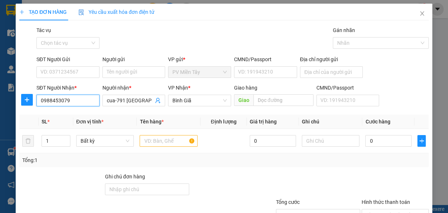
click at [91, 102] on input "0988453079" at bounding box center [67, 101] width 63 height 12
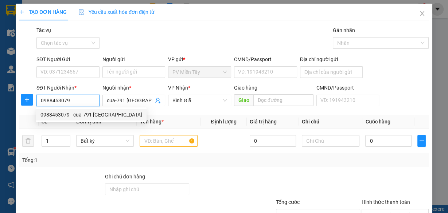
click at [91, 102] on input "0988453079" at bounding box center [67, 101] width 63 height 12
click at [82, 112] on div "0703993079 - giang" at bounding box center [67, 115] width 54 height 8
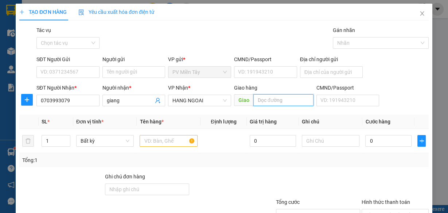
click at [277, 101] on input "text" at bounding box center [283, 100] width 60 height 12
click at [321, 72] on input "Địa chỉ người gửi" at bounding box center [331, 72] width 63 height 12
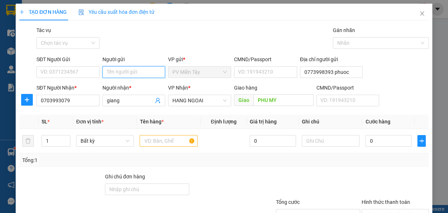
click at [143, 69] on input "Người gửi" at bounding box center [133, 72] width 63 height 12
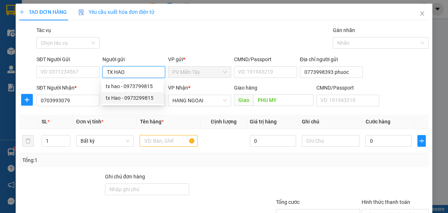
click at [139, 97] on div "tx Hao - 0973299815" at bounding box center [133, 98] width 54 height 8
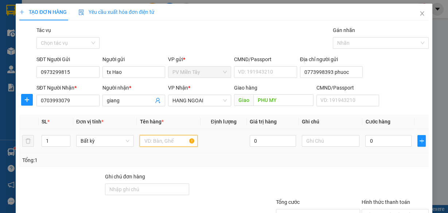
click at [163, 139] on input "text" at bounding box center [169, 141] width 58 height 12
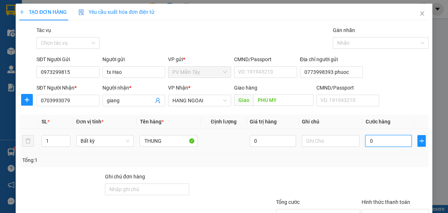
click at [386, 143] on input "0" at bounding box center [388, 141] width 46 height 12
click at [381, 137] on input "04" at bounding box center [388, 141] width 46 height 12
click at [381, 139] on input "04" at bounding box center [388, 141] width 46 height 12
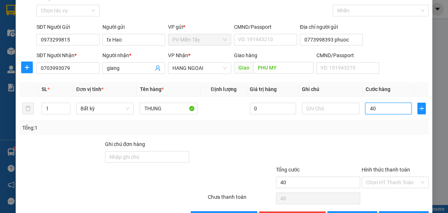
scroll to position [55, 0]
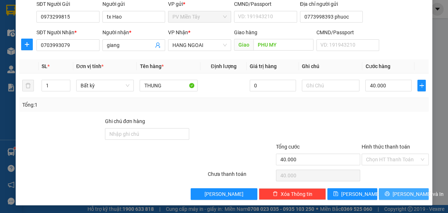
click at [402, 190] on span "[PERSON_NAME] và In" at bounding box center [418, 194] width 51 height 8
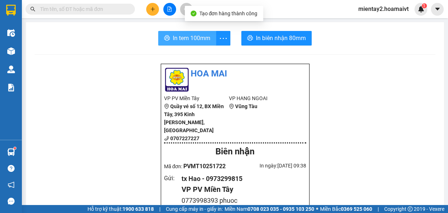
click at [201, 39] on span "In tem 100mm" at bounding box center [192, 38] width 38 height 9
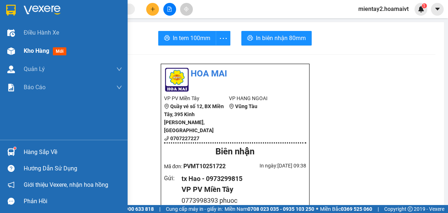
click at [27, 50] on span "Kho hàng" at bounding box center [37, 50] width 26 height 7
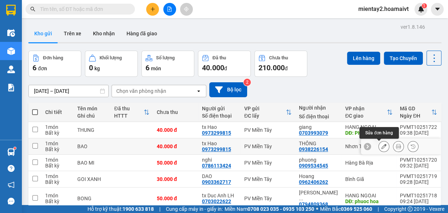
click at [381, 146] on icon at bounding box center [383, 146] width 5 height 5
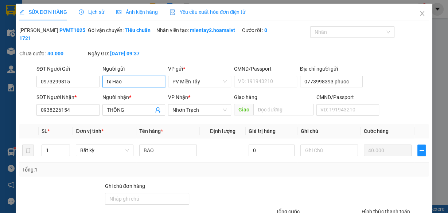
click at [129, 79] on input "tx Hao" at bounding box center [133, 82] width 63 height 12
click at [128, 78] on input "tx Hao" at bounding box center [133, 82] width 63 height 12
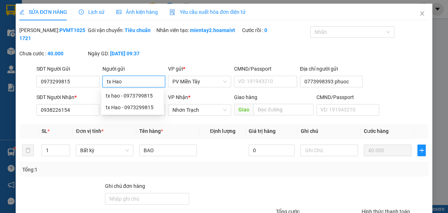
click at [128, 79] on input "tx Hao" at bounding box center [133, 82] width 63 height 12
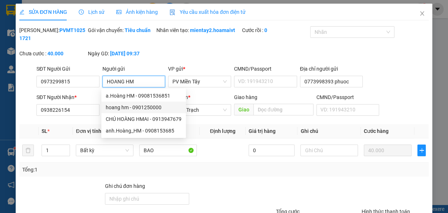
click at [135, 106] on div "hoang hm - 0901250000" at bounding box center [144, 108] width 76 height 8
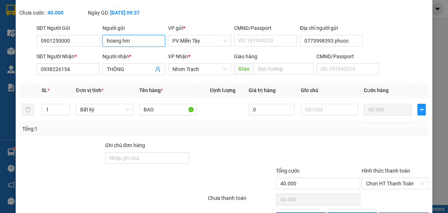
scroll to position [65, 0]
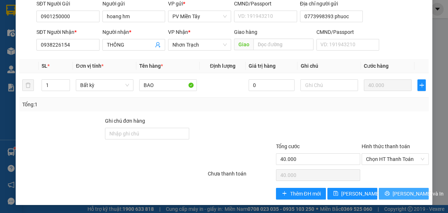
click at [401, 194] on span "[PERSON_NAME] và In" at bounding box center [418, 194] width 51 height 8
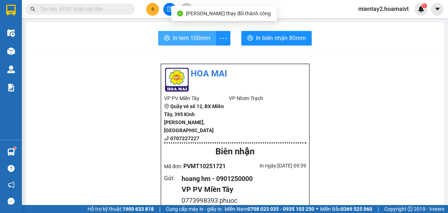
click at [195, 40] on span "In tem 100mm" at bounding box center [192, 38] width 38 height 9
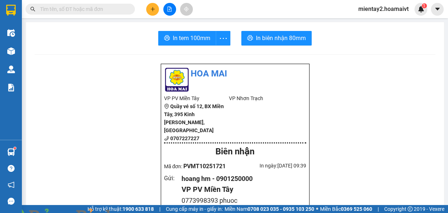
click at [153, 8] on icon "plus" at bounding box center [152, 9] width 5 height 5
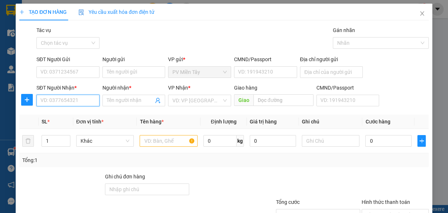
click at [73, 103] on input "SĐT Người Nhận *" at bounding box center [67, 101] width 63 height 12
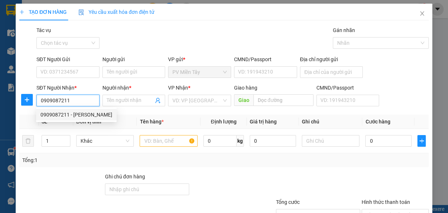
click at [68, 111] on div "0909087211 - [PERSON_NAME]" at bounding box center [76, 115] width 72 height 8
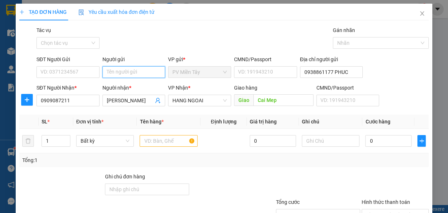
click at [138, 70] on input "Người gửi" at bounding box center [133, 72] width 63 height 12
click at [136, 95] on div "tx Thuy. - 0908107384" at bounding box center [133, 98] width 54 height 8
click at [154, 136] on input "text" at bounding box center [169, 141] width 58 height 12
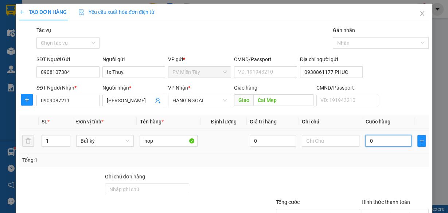
click at [393, 140] on input "0" at bounding box center [388, 141] width 46 height 12
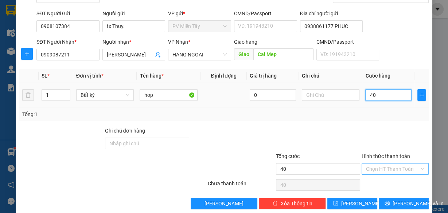
scroll to position [55, 0]
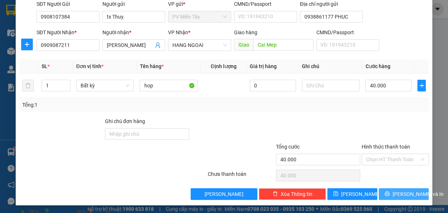
click at [401, 191] on span "[PERSON_NAME] và In" at bounding box center [418, 194] width 51 height 8
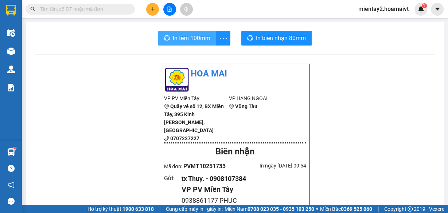
click at [186, 35] on span "In tem 100mm" at bounding box center [192, 38] width 38 height 9
click at [153, 8] on icon "plus" at bounding box center [152, 9] width 5 height 5
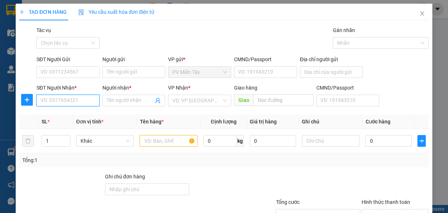
click at [83, 98] on input "SĐT Người Nhận *" at bounding box center [67, 101] width 63 height 12
click at [133, 102] on input "Người nhận *" at bounding box center [130, 101] width 47 height 8
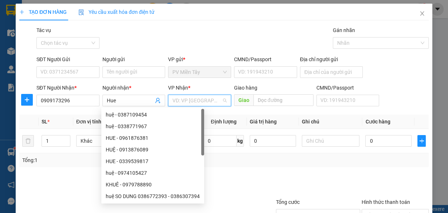
click at [186, 100] on input "search" at bounding box center [196, 100] width 49 height 11
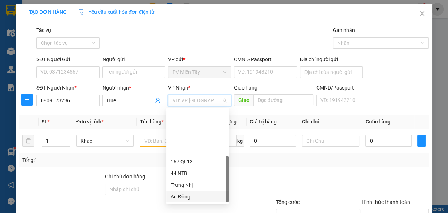
scroll to position [58, 0]
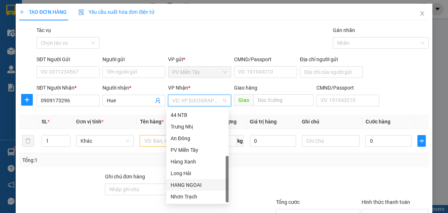
drag, startPoint x: 201, startPoint y: 187, endPoint x: 214, endPoint y: 163, distance: 27.2
click at [203, 184] on div "HANG NGOAI" at bounding box center [198, 185] width 54 height 8
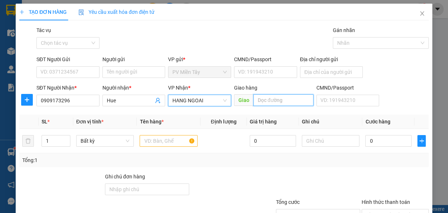
click at [258, 102] on input "text" at bounding box center [283, 100] width 60 height 12
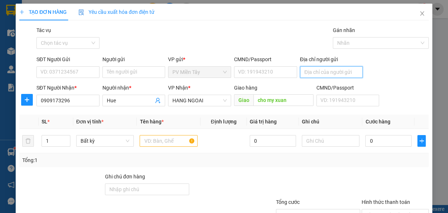
click at [320, 74] on input "Địa chỉ người gửi" at bounding box center [331, 72] width 63 height 12
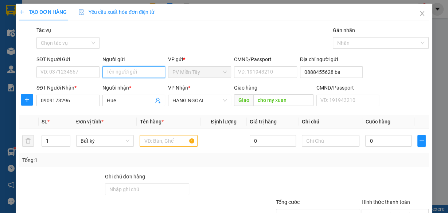
click at [153, 74] on input "Người gửi" at bounding box center [133, 72] width 63 height 12
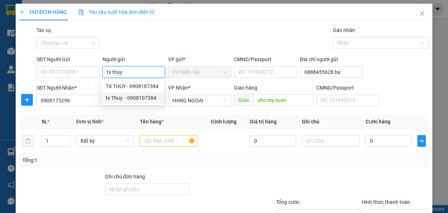
click at [133, 96] on div "tx Thuy. - 0908107384" at bounding box center [133, 98] width 54 height 8
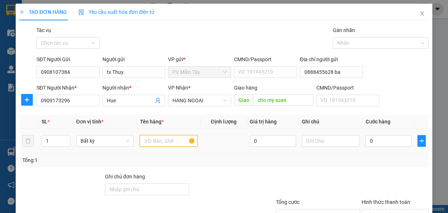
click at [153, 137] on input "text" at bounding box center [169, 141] width 58 height 12
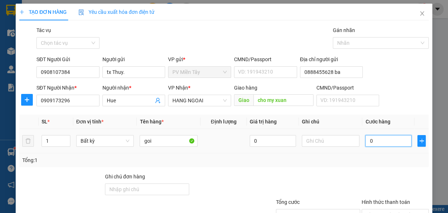
click at [377, 141] on input "0" at bounding box center [388, 141] width 46 height 12
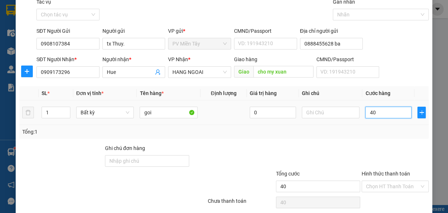
scroll to position [55, 0]
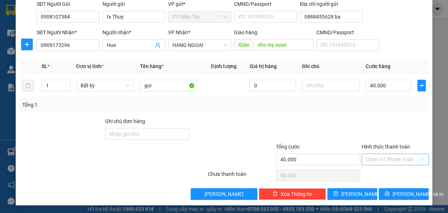
click at [394, 159] on input "Hình thức thanh toán" at bounding box center [392, 159] width 53 height 11
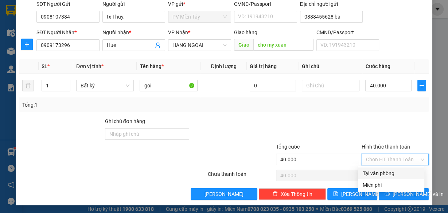
click at [395, 173] on div "Tại văn phòng" at bounding box center [391, 173] width 58 height 8
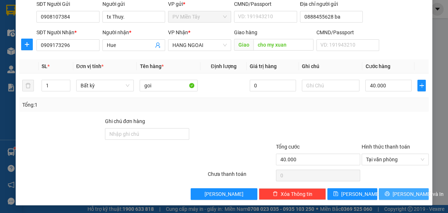
click at [404, 191] on span "[PERSON_NAME] và In" at bounding box center [418, 194] width 51 height 8
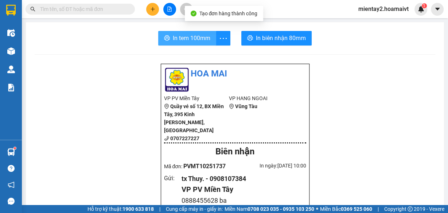
click at [210, 40] on button "In tem 100mm" at bounding box center [187, 38] width 58 height 15
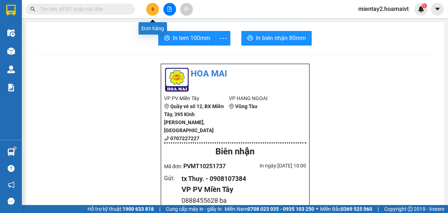
click at [151, 8] on icon "plus" at bounding box center [152, 9] width 5 height 5
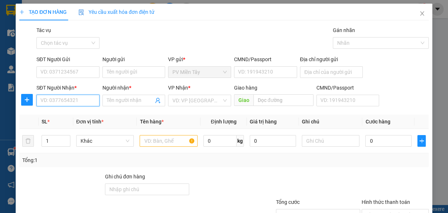
click at [87, 98] on input "SĐT Người Nhận *" at bounding box center [67, 101] width 63 height 12
paste input "0908827595"
click at [65, 113] on div "0908827595 - TRƯỜNG" at bounding box center [67, 115] width 54 height 8
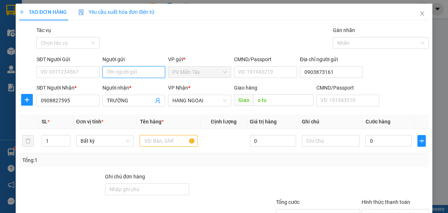
click at [127, 74] on input "Người gửi" at bounding box center [133, 72] width 63 height 12
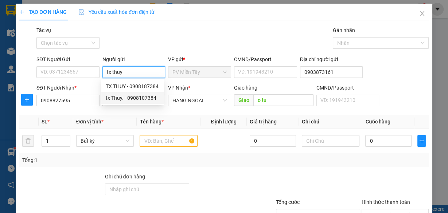
click at [133, 95] on div "tx Thuy. - 0908107384" at bounding box center [133, 98] width 54 height 8
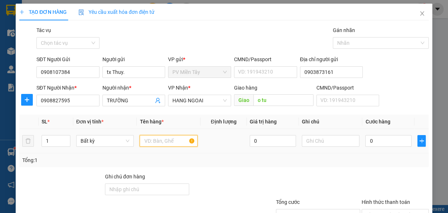
click at [161, 140] on input "text" at bounding box center [169, 141] width 58 height 12
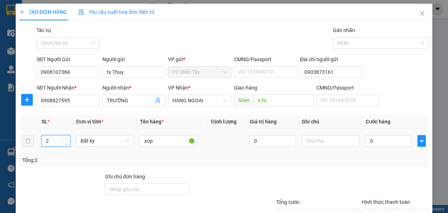
click at [66, 139] on icon "up" at bounding box center [66, 139] width 2 height 1
click at [391, 141] on input "0" at bounding box center [388, 141] width 46 height 12
click at [118, 69] on input "tx Thuy." at bounding box center [133, 72] width 63 height 12
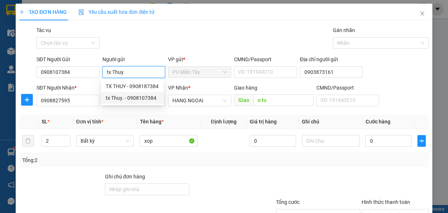
click at [130, 77] on input "tx Thuy." at bounding box center [133, 72] width 63 height 12
click at [130, 72] on input "tx Thuy." at bounding box center [133, 72] width 63 height 12
click at [138, 98] on div "tx Quay - 0903660484" at bounding box center [133, 98] width 54 height 8
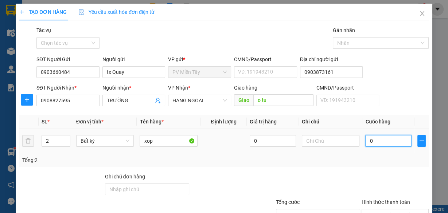
click at [378, 139] on input "0" at bounding box center [388, 141] width 46 height 12
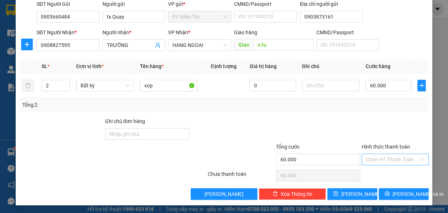
click at [395, 158] on input "Hình thức thanh toán" at bounding box center [392, 159] width 53 height 11
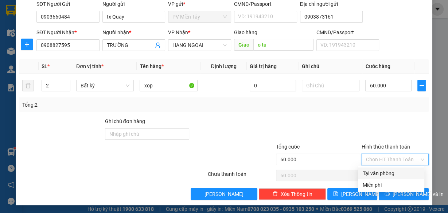
drag, startPoint x: 389, startPoint y: 171, endPoint x: 404, endPoint y: 179, distance: 17.0
click at [389, 171] on div "Tại văn phòng" at bounding box center [391, 173] width 58 height 8
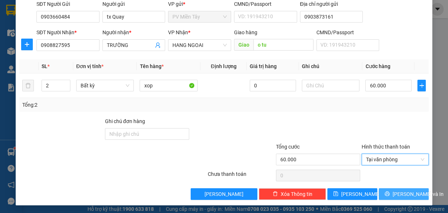
click at [408, 191] on span "[PERSON_NAME] và In" at bounding box center [418, 194] width 51 height 8
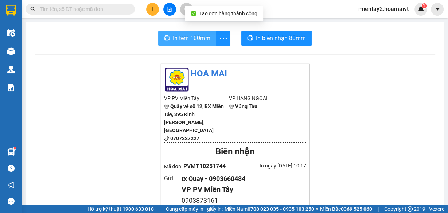
click at [183, 35] on span "In tem 100mm" at bounding box center [192, 38] width 38 height 9
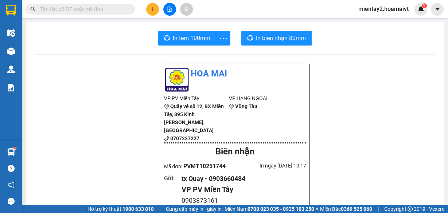
click at [153, 8] on icon "plus" at bounding box center [152, 9] width 5 height 5
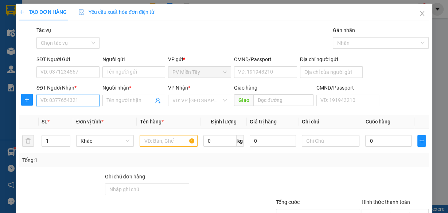
click at [68, 100] on input "SĐT Người Nhận *" at bounding box center [67, 101] width 63 height 12
paste input "0917722717"
click at [71, 113] on div "0917722717 - tien dat" at bounding box center [67, 115] width 54 height 8
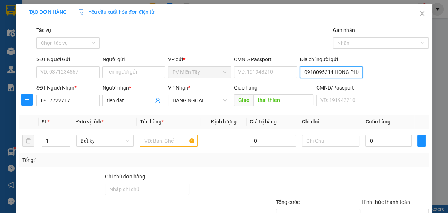
click at [317, 73] on input "0918095314 HONG PHAT" at bounding box center [331, 72] width 63 height 12
click at [312, 73] on input "0918095314 HONG PHAT" at bounding box center [331, 72] width 63 height 12
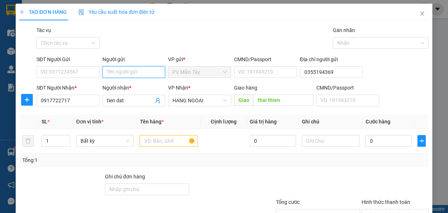
click at [144, 71] on input "Người gửi" at bounding box center [133, 72] width 63 height 12
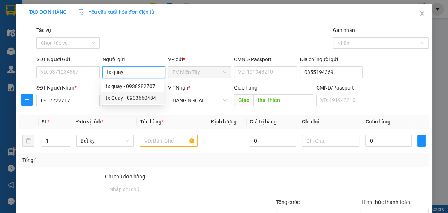
click at [139, 96] on div "tx Quay - 0903660484" at bounding box center [133, 98] width 54 height 8
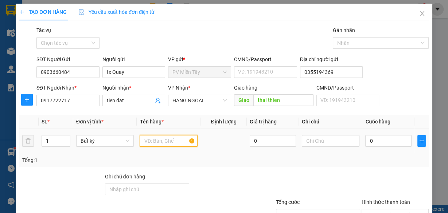
click at [173, 142] on input "text" at bounding box center [169, 141] width 58 height 12
click at [65, 137] on span "up" at bounding box center [66, 139] width 4 height 4
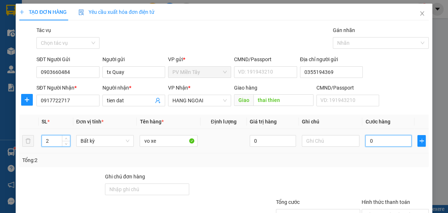
click at [386, 141] on input "0" at bounding box center [388, 141] width 46 height 12
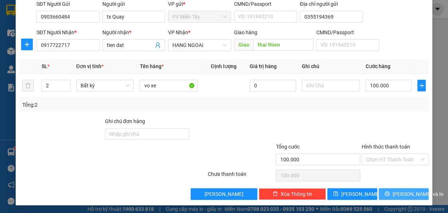
click at [401, 192] on span "[PERSON_NAME] và In" at bounding box center [418, 194] width 51 height 8
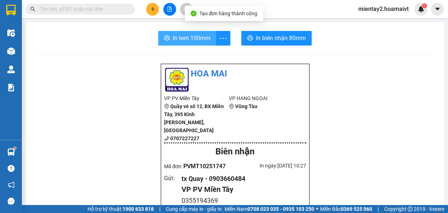
click at [204, 36] on span "In tem 100mm" at bounding box center [192, 38] width 38 height 9
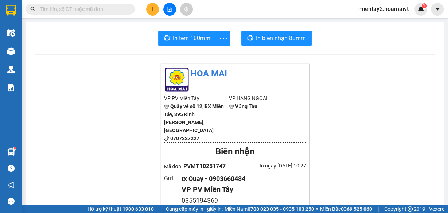
click at [152, 9] on icon "plus" at bounding box center [152, 9] width 0 height 4
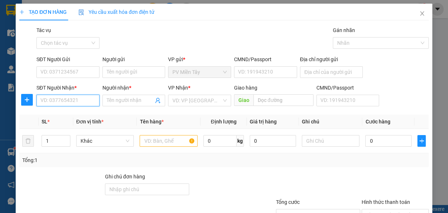
drag, startPoint x: 80, startPoint y: 100, endPoint x: 85, endPoint y: 90, distance: 11.4
click at [82, 97] on input "SĐT Người Nhận *" at bounding box center [67, 101] width 63 height 12
click at [67, 114] on div "0908650158 - Van" at bounding box center [67, 115] width 54 height 8
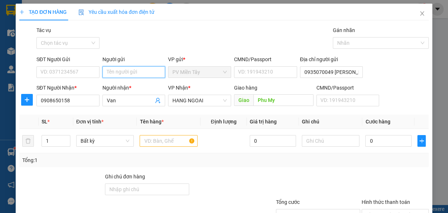
click at [128, 70] on input "Người gửi" at bounding box center [133, 72] width 63 height 12
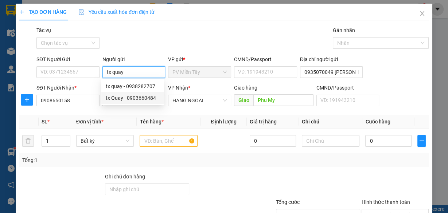
click at [139, 98] on div "tx Quay - 0903660484" at bounding box center [133, 98] width 54 height 8
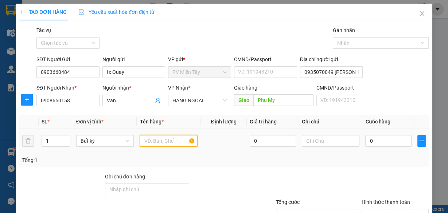
click at [159, 144] on input "text" at bounding box center [169, 141] width 58 height 12
click at [160, 144] on input "text" at bounding box center [169, 141] width 58 height 12
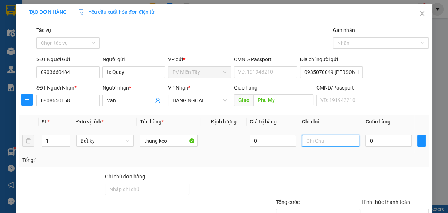
click at [310, 142] on input "text" at bounding box center [331, 141] width 58 height 12
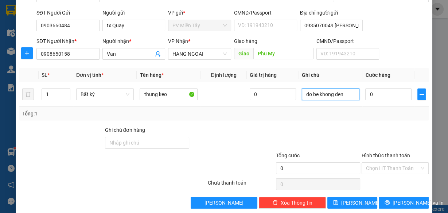
scroll to position [55, 0]
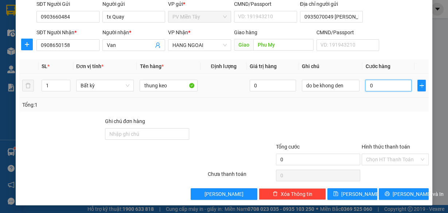
click at [378, 81] on input "0" at bounding box center [388, 86] width 46 height 12
click at [402, 199] on div "TẠO ĐƠN HÀNG Yêu cầu xuất hóa đơn điện tử Transit Pickup Surcharge Ids Transit …" at bounding box center [224, 76] width 417 height 257
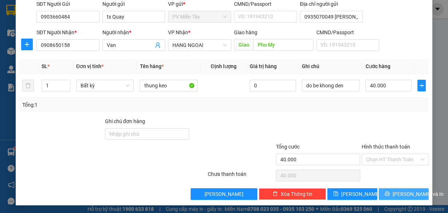
click at [402, 194] on span "[PERSON_NAME] và In" at bounding box center [418, 194] width 51 height 8
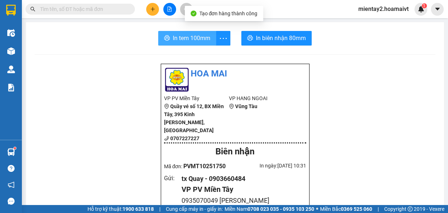
click at [192, 38] on span "In tem 100mm" at bounding box center [192, 38] width 38 height 9
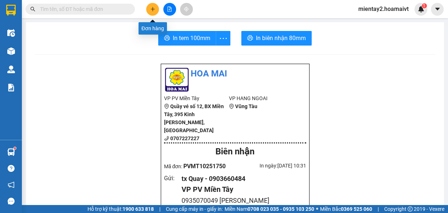
click at [153, 11] on icon "plus" at bounding box center [152, 9] width 5 height 5
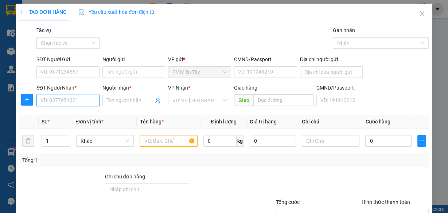
click at [75, 103] on input "SĐT Người Nhận *" at bounding box center [67, 101] width 63 height 12
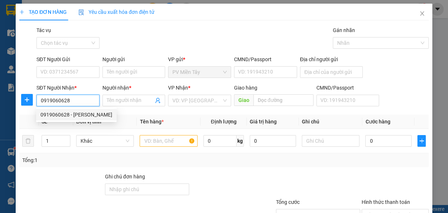
click at [74, 110] on div "0919060628 - [PERSON_NAME]" at bounding box center [76, 115] width 81 height 12
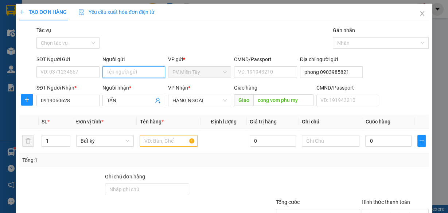
click at [135, 74] on input "Người gửi" at bounding box center [133, 72] width 63 height 12
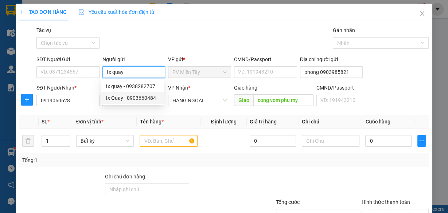
click at [135, 97] on div "tx Quay - 0903660484" at bounding box center [133, 98] width 54 height 8
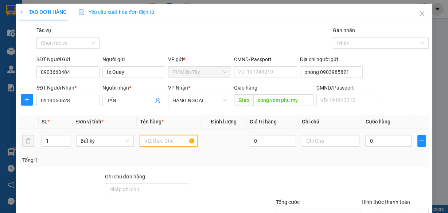
click at [173, 144] on input "text" at bounding box center [169, 141] width 58 height 12
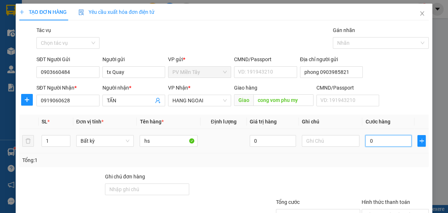
click at [373, 138] on input "0" at bounding box center [388, 141] width 46 height 12
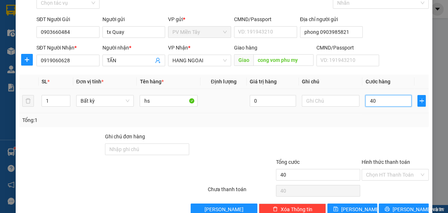
scroll to position [55, 0]
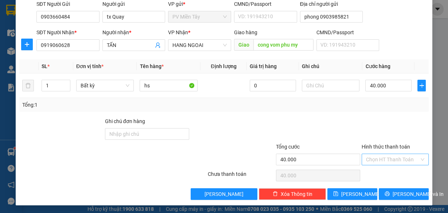
click at [389, 161] on input "Hình thức thanh toán" at bounding box center [392, 159] width 53 height 11
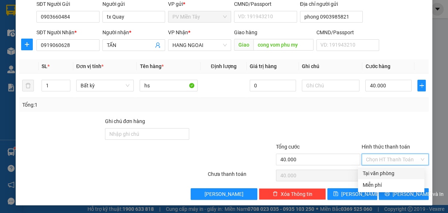
click at [390, 174] on div "Tại văn phòng" at bounding box center [391, 173] width 58 height 8
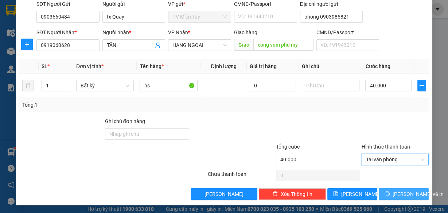
click at [405, 192] on span "[PERSON_NAME] và In" at bounding box center [418, 194] width 51 height 8
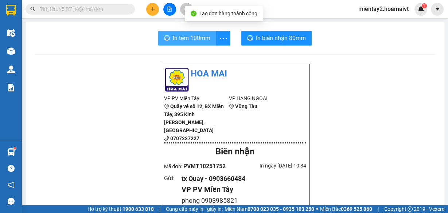
click at [191, 41] on span "In tem 100mm" at bounding box center [192, 38] width 38 height 9
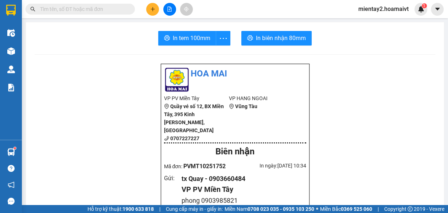
click at [155, 10] on icon "plus" at bounding box center [152, 9] width 5 height 5
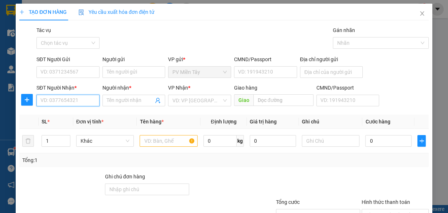
click at [66, 101] on input "SĐT Người Nhận *" at bounding box center [67, 101] width 63 height 12
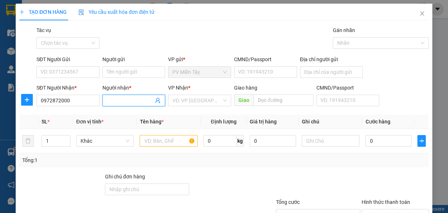
click at [118, 102] on input "Người nhận *" at bounding box center [130, 101] width 47 height 8
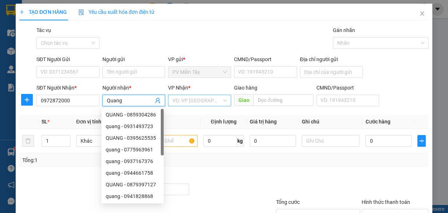
click at [202, 98] on input "search" at bounding box center [196, 100] width 49 height 11
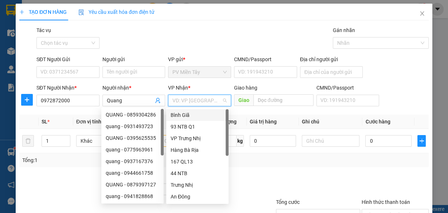
scroll to position [58, 0]
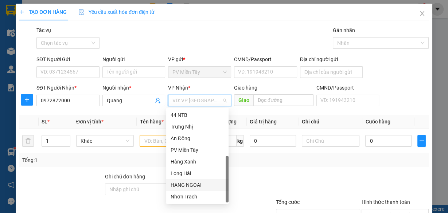
click at [199, 183] on div "HANG NGOAI" at bounding box center [198, 185] width 54 height 8
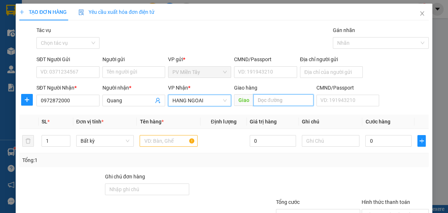
click at [264, 96] on input "text" at bounding box center [283, 100] width 60 height 12
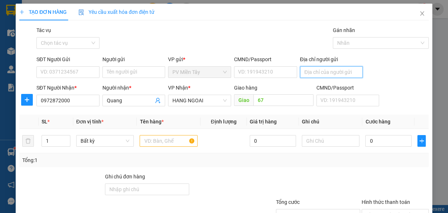
click at [308, 72] on input "Địa chỉ người gửi" at bounding box center [331, 72] width 63 height 12
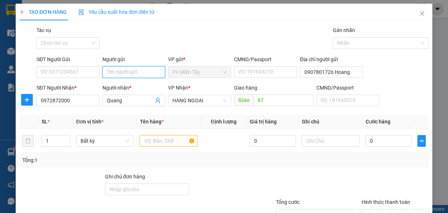
click at [126, 72] on input "Người gửi" at bounding box center [133, 72] width 63 height 12
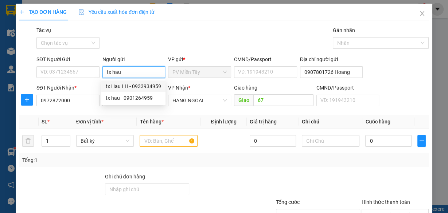
click at [133, 86] on div "tx Hau LH - 0933934959" at bounding box center [133, 86] width 55 height 8
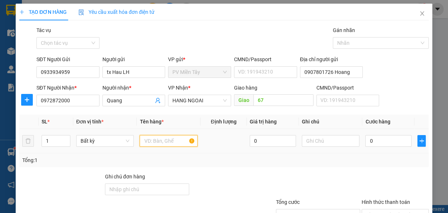
click at [162, 140] on input "text" at bounding box center [169, 141] width 58 height 12
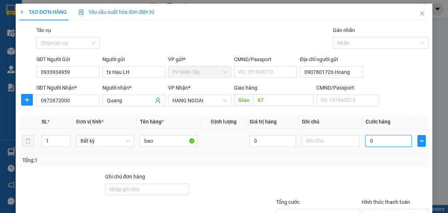
click at [384, 142] on input "0" at bounding box center [388, 141] width 46 height 12
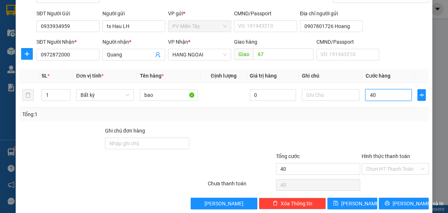
scroll to position [55, 0]
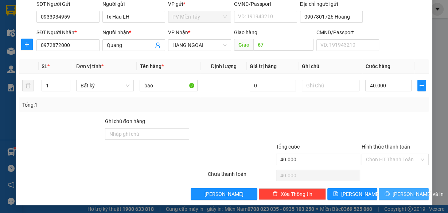
click at [396, 190] on span "[PERSON_NAME] và In" at bounding box center [418, 194] width 51 height 8
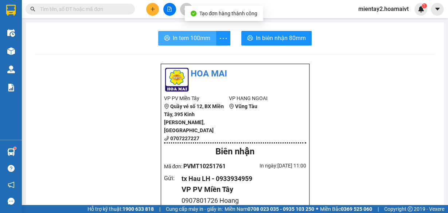
click at [197, 40] on span "In tem 100mm" at bounding box center [192, 38] width 38 height 9
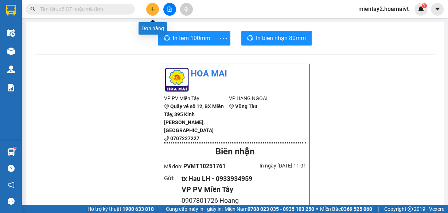
click at [151, 5] on button at bounding box center [152, 9] width 13 height 13
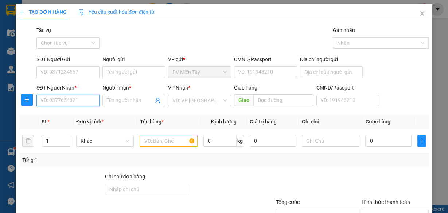
click at [73, 98] on input "SĐT Người Nhận *" at bounding box center [67, 101] width 63 height 12
click at [118, 101] on input "Người nhận *" at bounding box center [130, 101] width 47 height 8
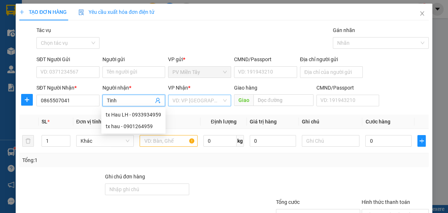
click at [198, 98] on input "search" at bounding box center [196, 100] width 49 height 11
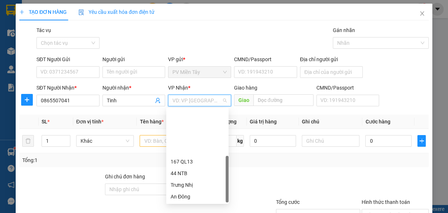
scroll to position [58, 0]
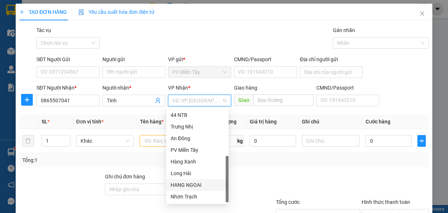
drag, startPoint x: 202, startPoint y: 186, endPoint x: 263, endPoint y: 119, distance: 90.5
click at [204, 183] on div "HANG NGOAI" at bounding box center [198, 185] width 54 height 8
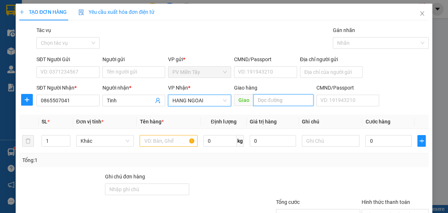
click at [285, 96] on input "text" at bounding box center [283, 100] width 60 height 12
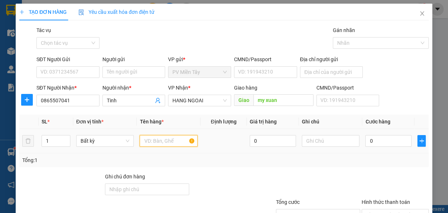
click at [178, 141] on input "text" at bounding box center [169, 141] width 58 height 12
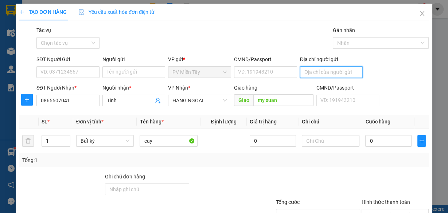
click at [315, 74] on input "Địa chỉ người gửi" at bounding box center [331, 72] width 63 height 12
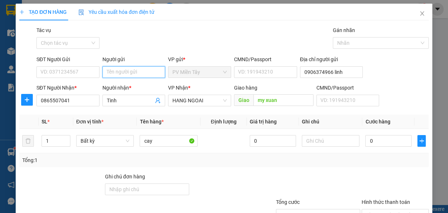
click at [157, 74] on input "Người gửi" at bounding box center [133, 72] width 63 height 12
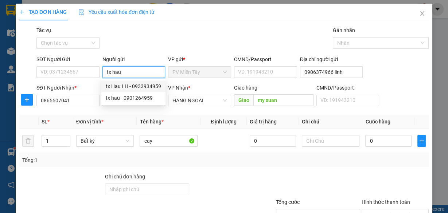
click at [145, 86] on div "tx Hau LH - 0933934959" at bounding box center [133, 86] width 55 height 8
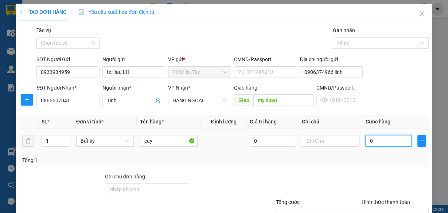
click at [379, 139] on input "0" at bounding box center [388, 141] width 46 height 12
click at [379, 138] on input "440" at bounding box center [388, 141] width 46 height 12
click at [374, 143] on input "440" at bounding box center [388, 141] width 46 height 12
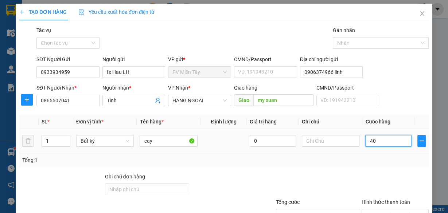
scroll to position [55, 0]
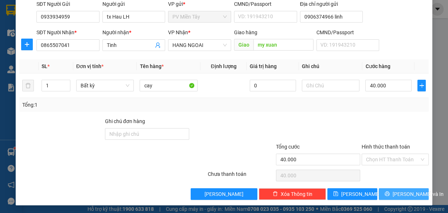
drag, startPoint x: 392, startPoint y: 191, endPoint x: 379, endPoint y: 190, distance: 12.4
click at [392, 191] on button "[PERSON_NAME] và In" at bounding box center [404, 194] width 50 height 12
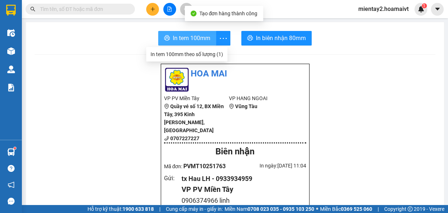
click at [206, 38] on span "In tem 100mm" at bounding box center [192, 38] width 38 height 9
